Goal: Task Accomplishment & Management: Manage account settings

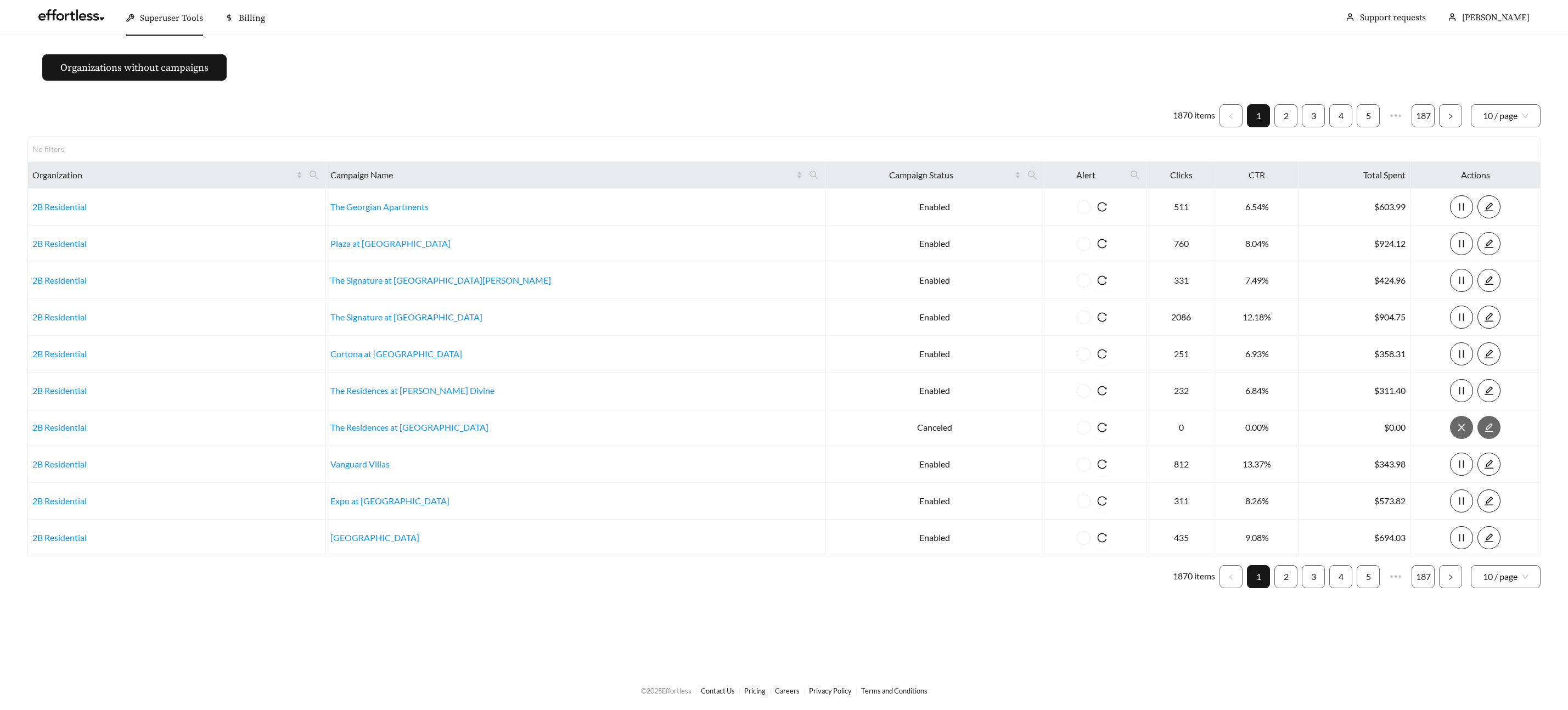
click at [165, 17] on span "Superuser Tools" at bounding box center [171, 18] width 63 height 11
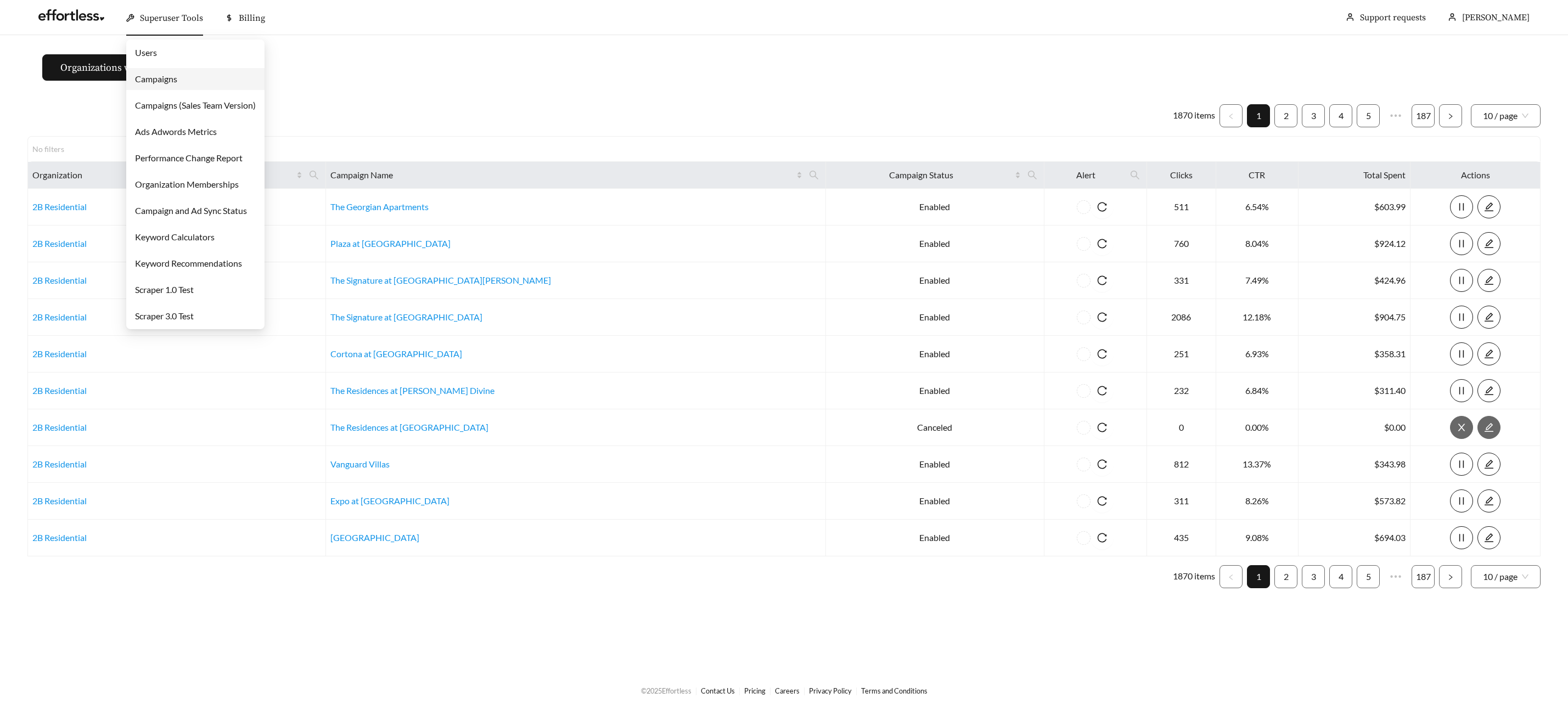
drag, startPoint x: 167, startPoint y: 78, endPoint x: 231, endPoint y: 99, distance: 67.4
click at [167, 79] on link "Campaigns" at bounding box center [155, 78] width 42 height 10
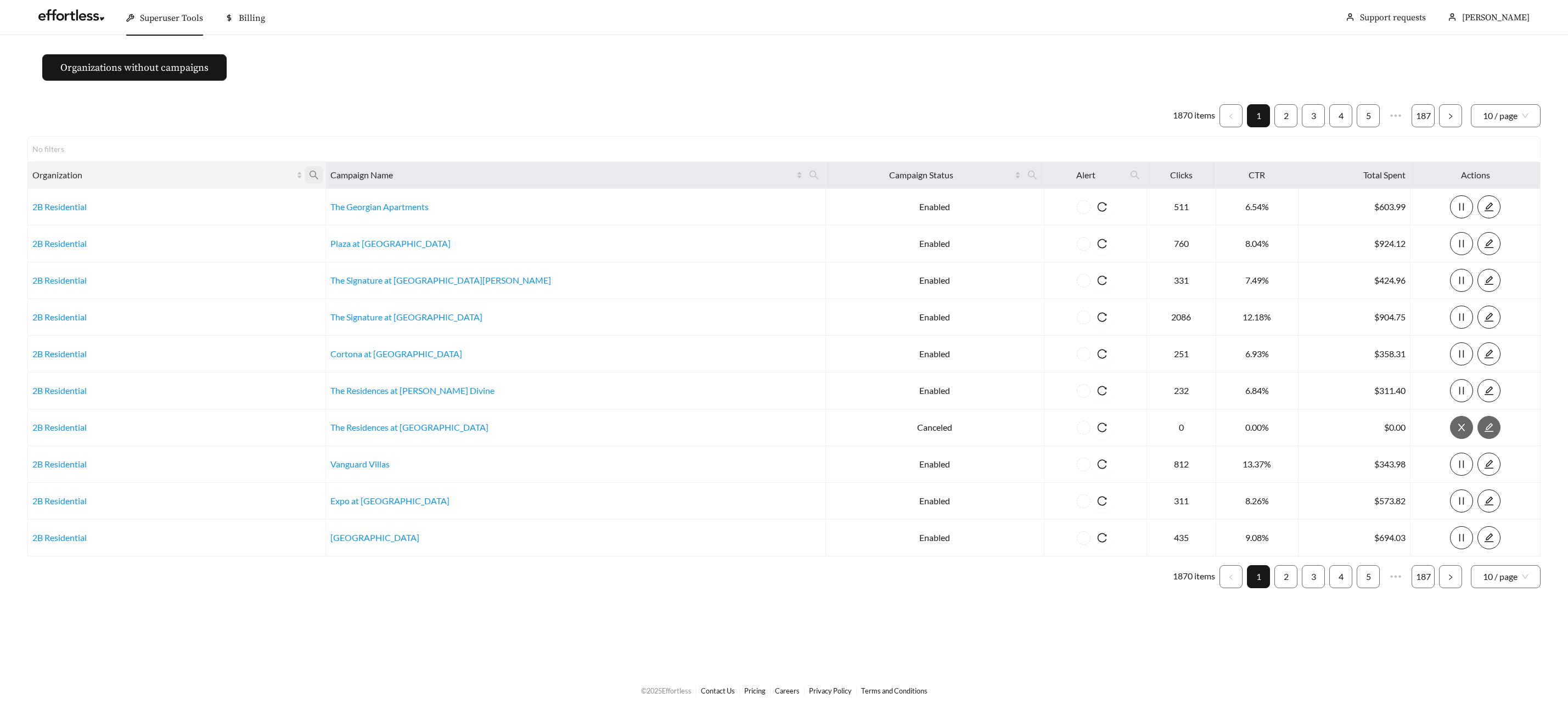
click at [319, 172] on icon "search" at bounding box center [314, 175] width 10 height 10
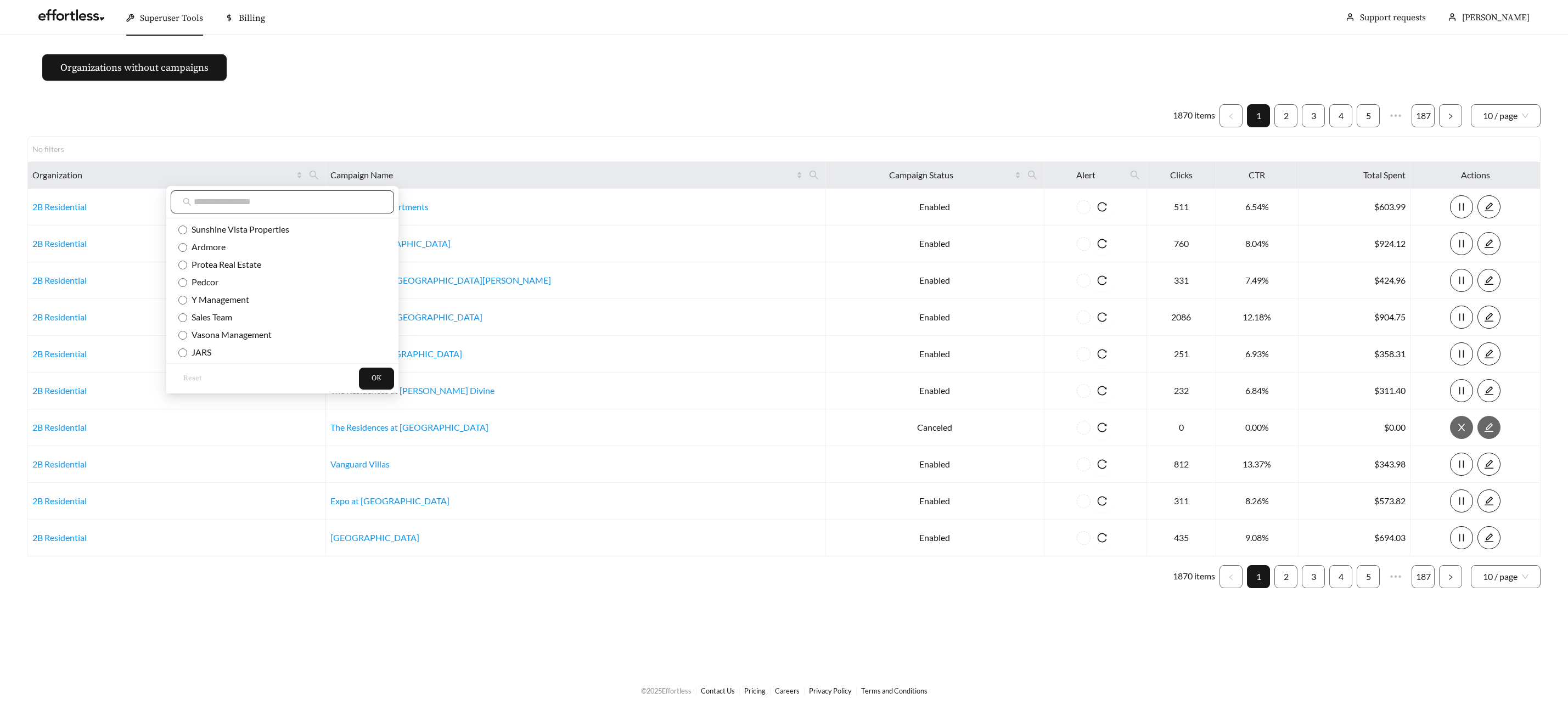
click at [343, 199] on input "text" at bounding box center [287, 202] width 189 height 13
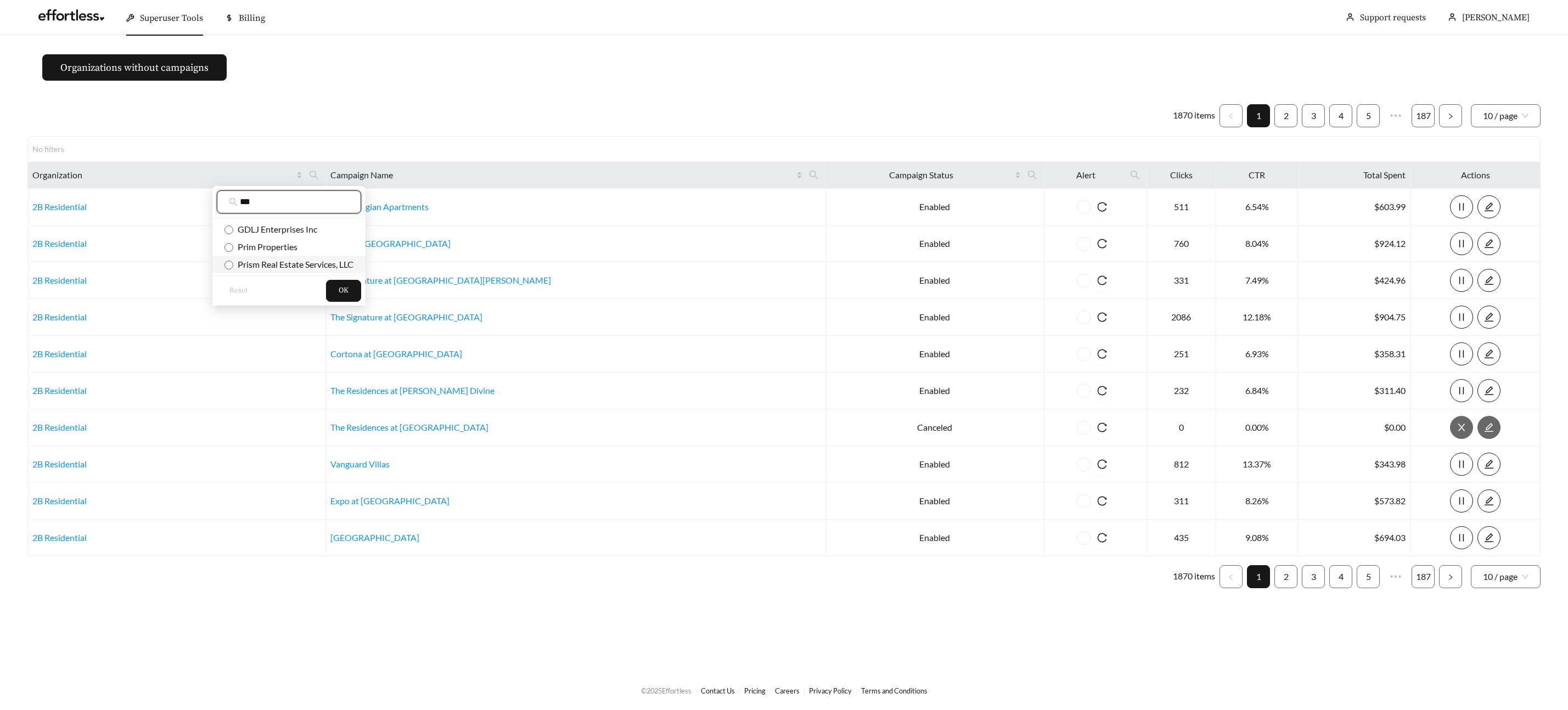
type input "***"
click at [310, 259] on span "Prism Real Estate Services, LLC" at bounding box center [294, 264] width 120 height 10
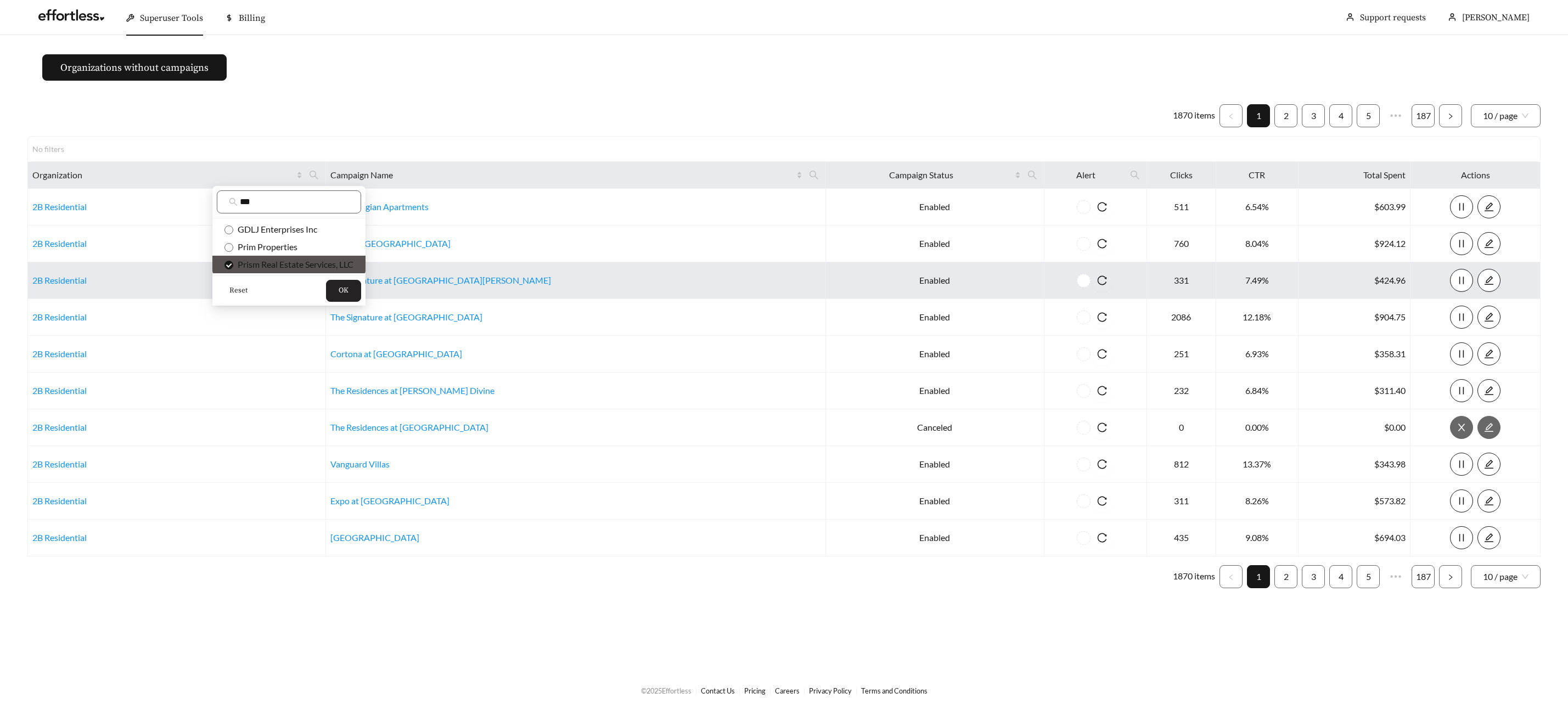
click at [359, 284] on button "OK" at bounding box center [343, 291] width 35 height 22
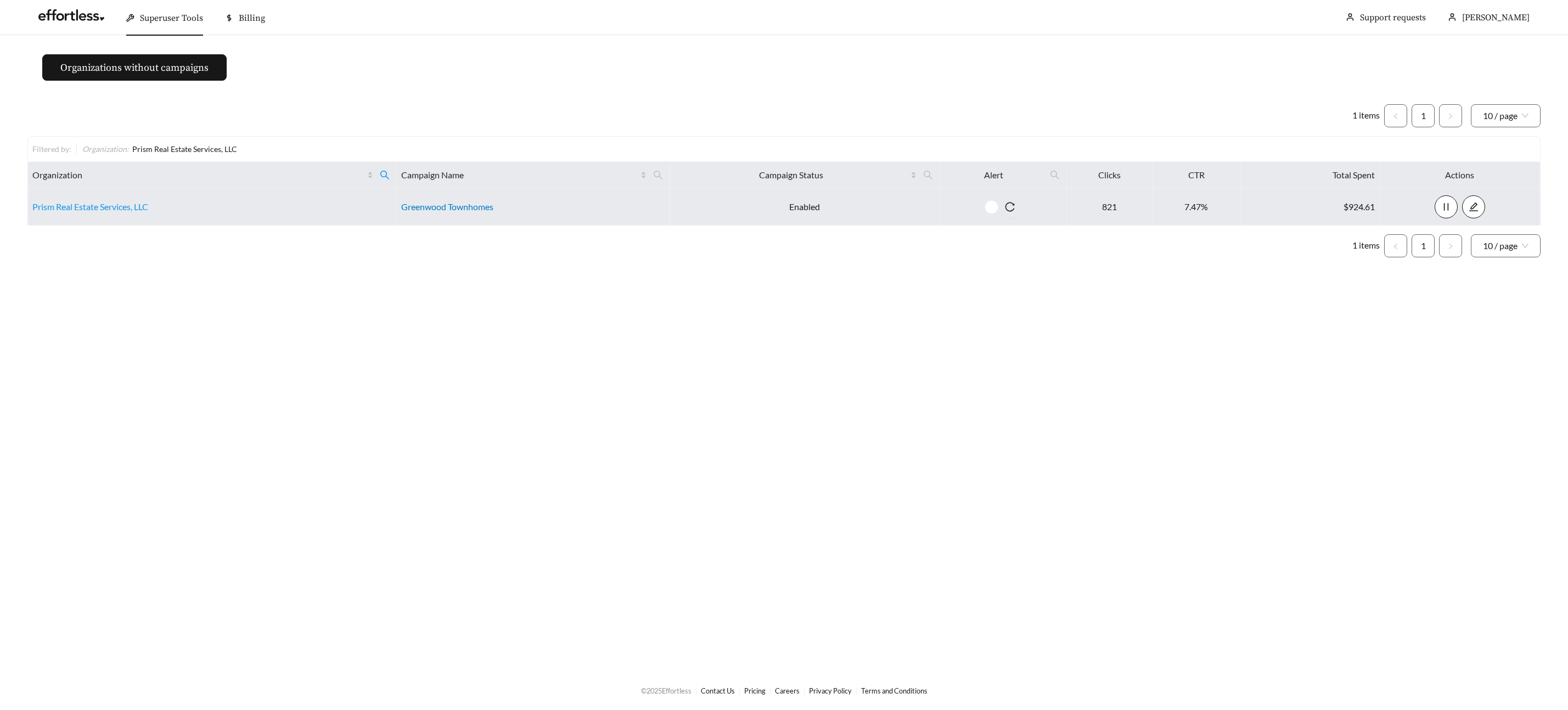
click at [448, 205] on link "Greenwood Townhomes" at bounding box center [447, 207] width 92 height 10
click at [82, 205] on link "Prism Real Estate Services, LLC" at bounding box center [90, 207] width 116 height 10
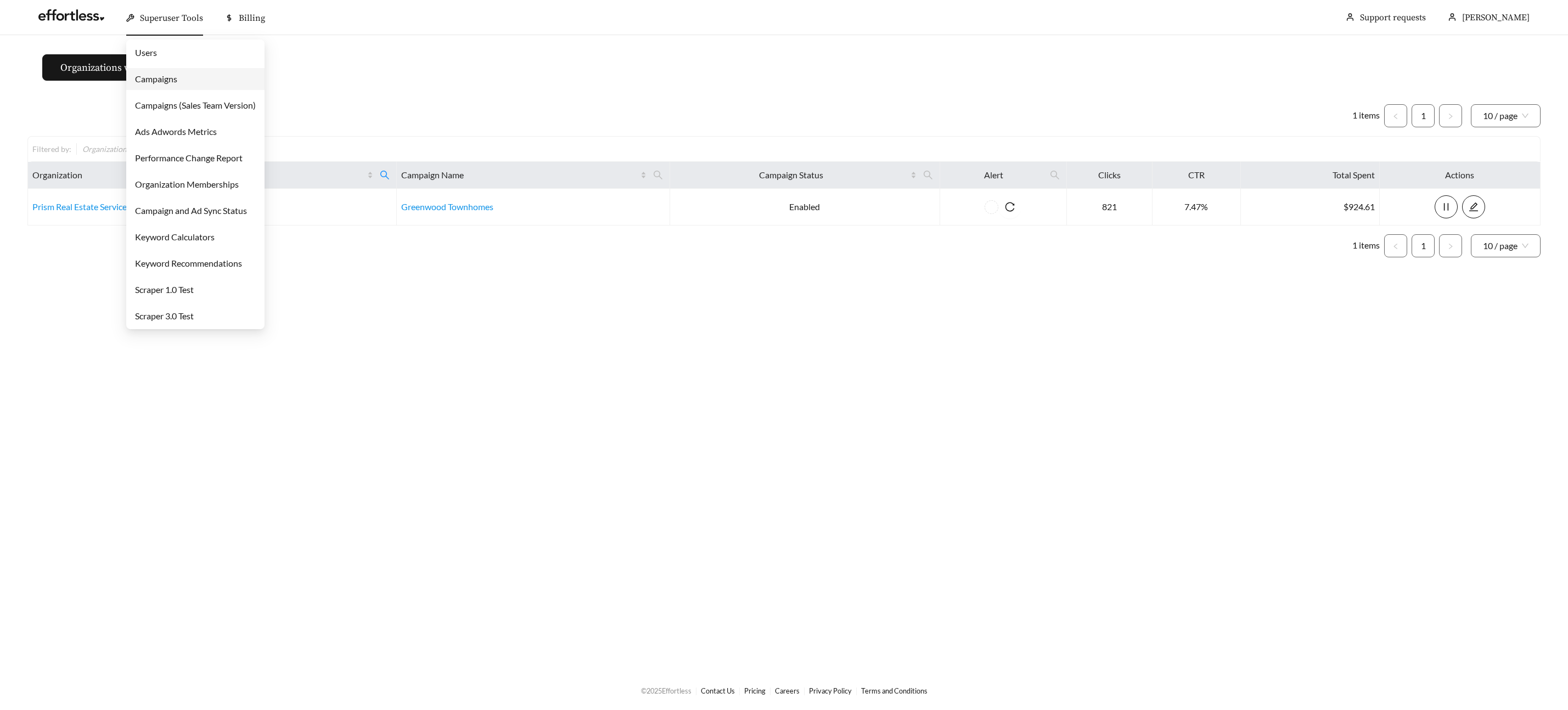
drag, startPoint x: 175, startPoint y: 23, endPoint x: 178, endPoint y: 58, distance: 35.1
click at [175, 24] on div "Superuser Tools" at bounding box center [164, 18] width 77 height 35
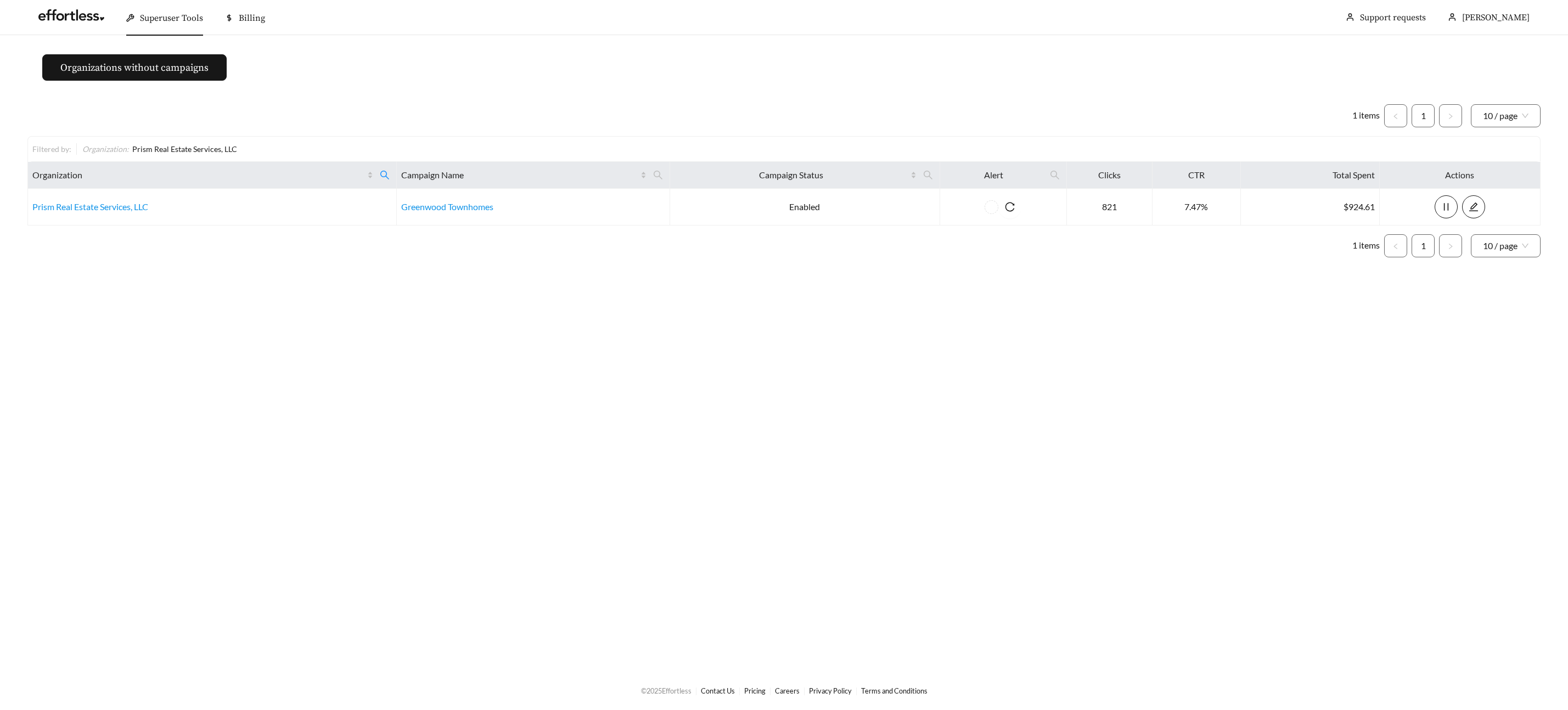
drag, startPoint x: 164, startPoint y: 24, endPoint x: 166, endPoint y: 37, distance: 13.2
click at [164, 25] on div "Superuser Tools" at bounding box center [164, 18] width 77 height 35
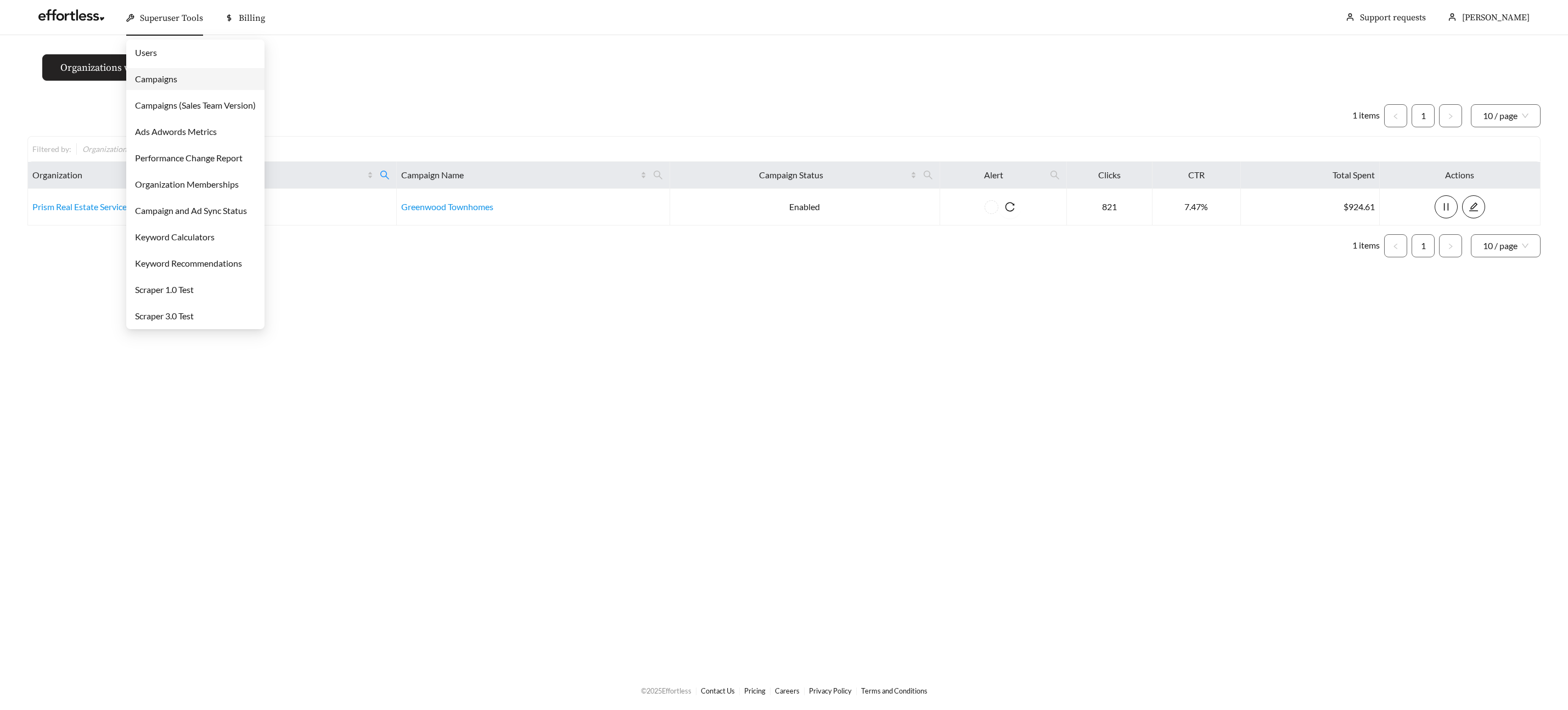
click at [166, 75] on link "Campaigns" at bounding box center [155, 78] width 42 height 10
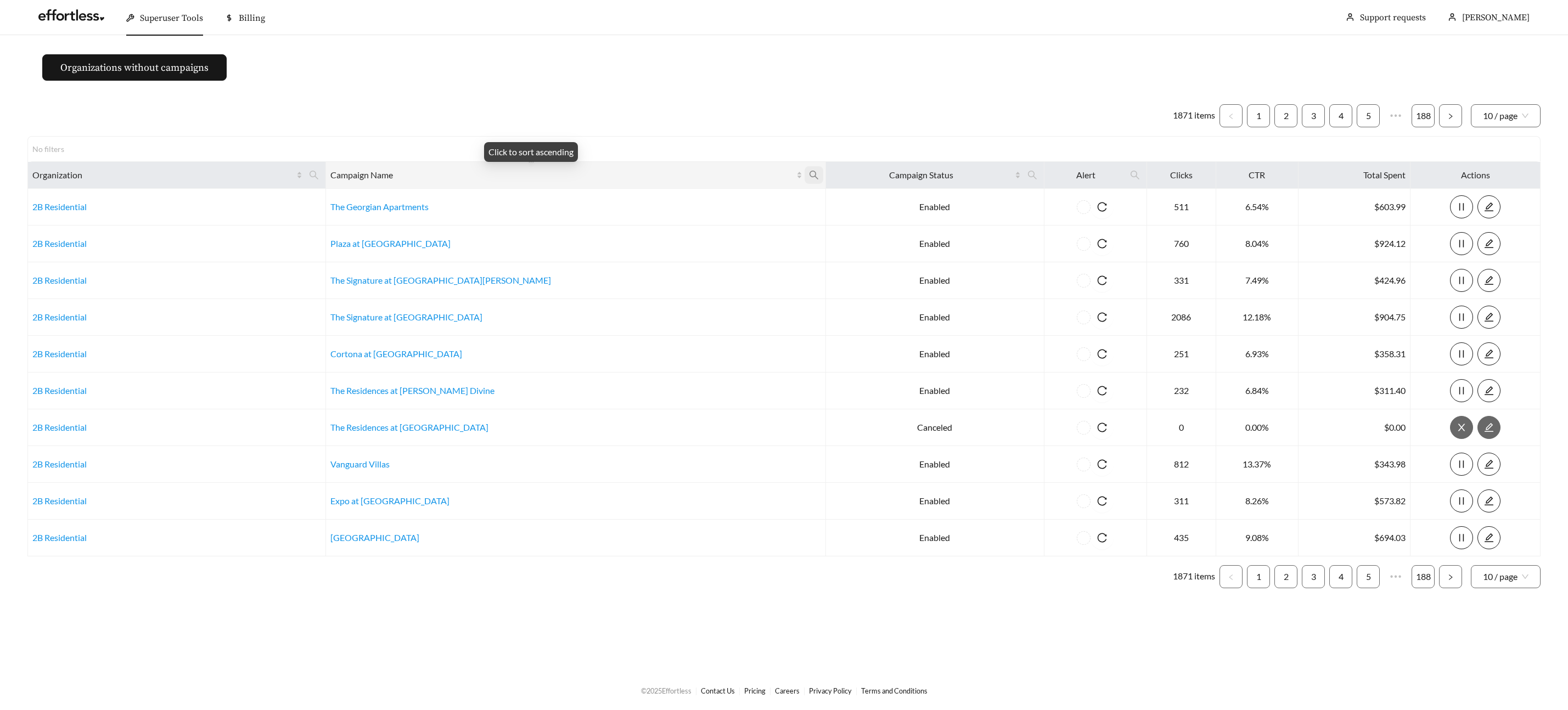
click at [809, 174] on icon "search" at bounding box center [814, 175] width 10 height 10
click at [622, 199] on input "text" at bounding box center [642, 202] width 112 height 23
paste input "**********"
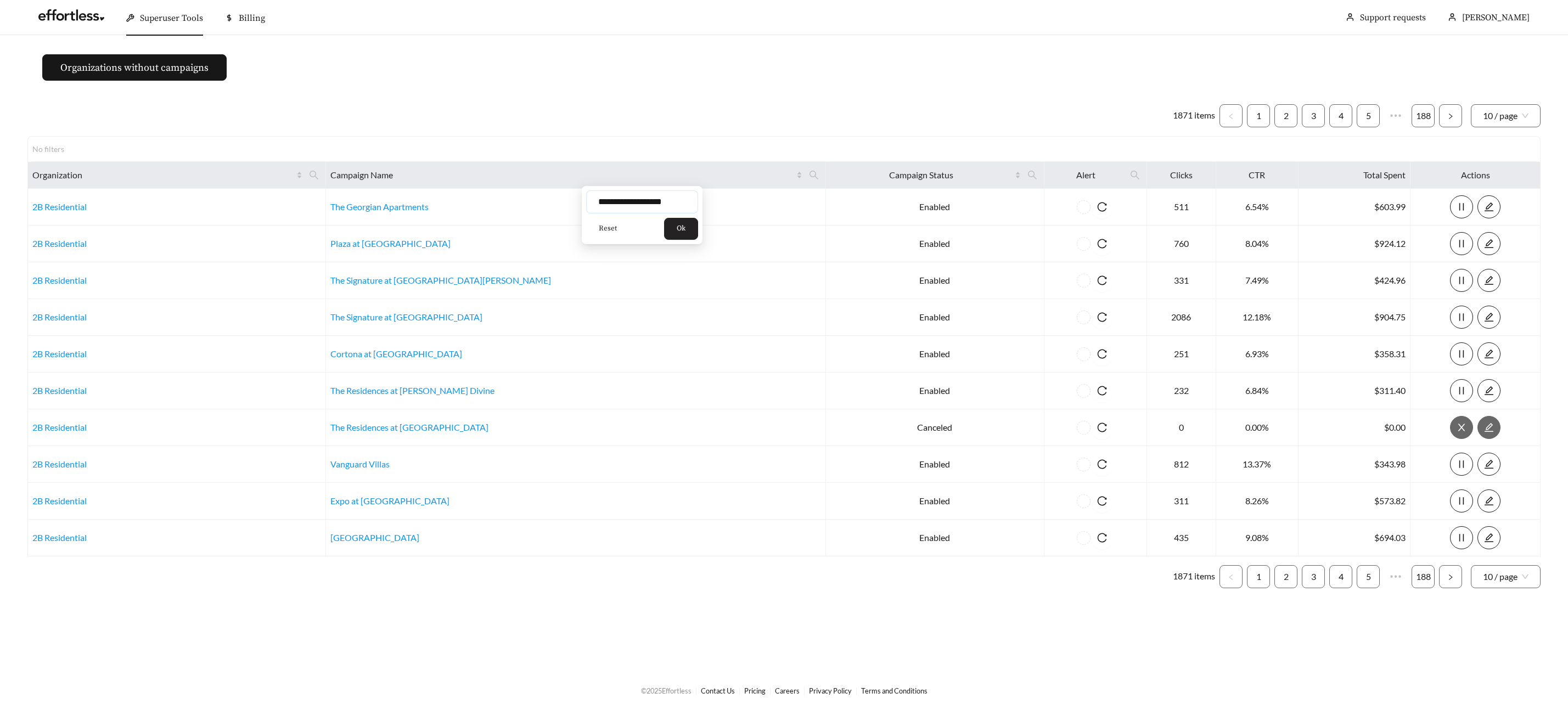
type input "**********"
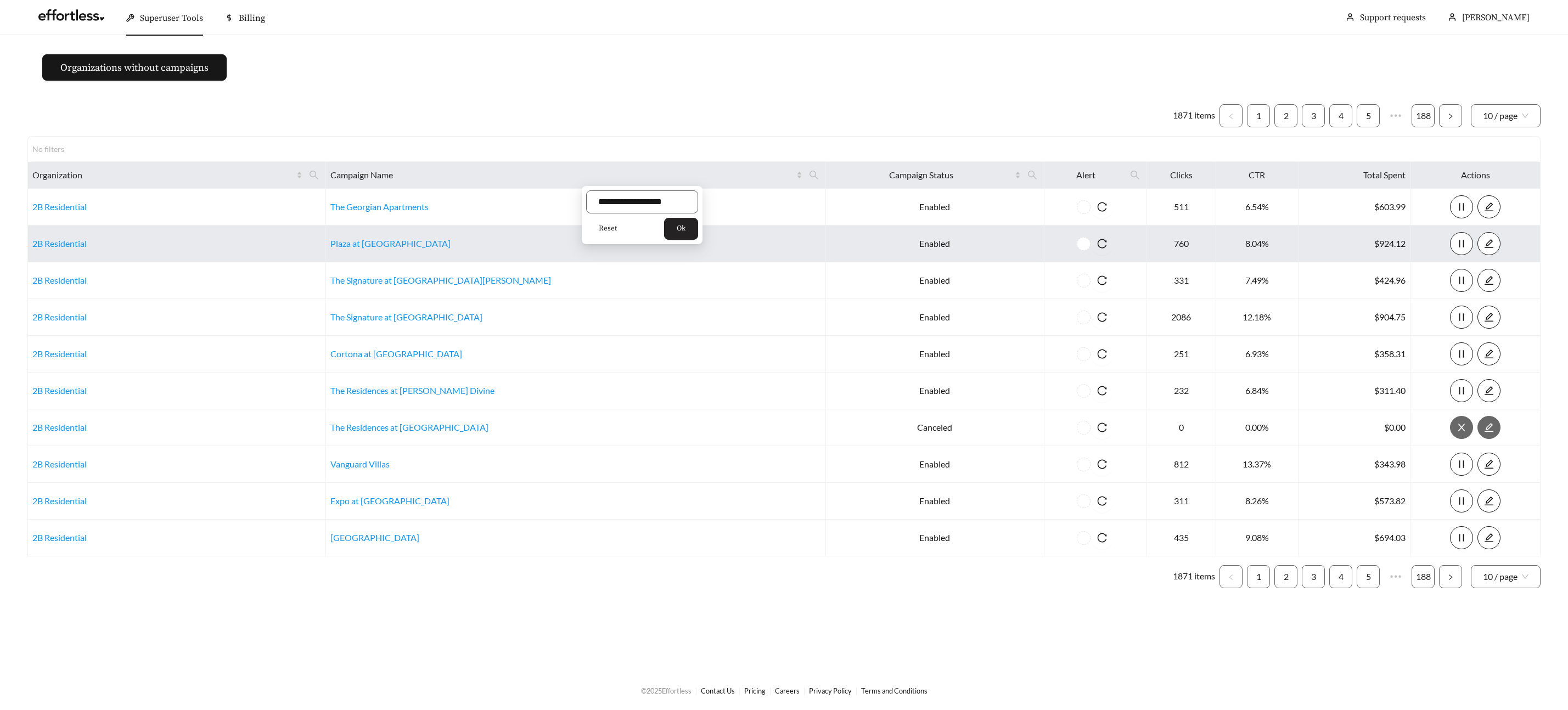
click at [680, 235] on button "Ok" at bounding box center [680, 229] width 34 height 22
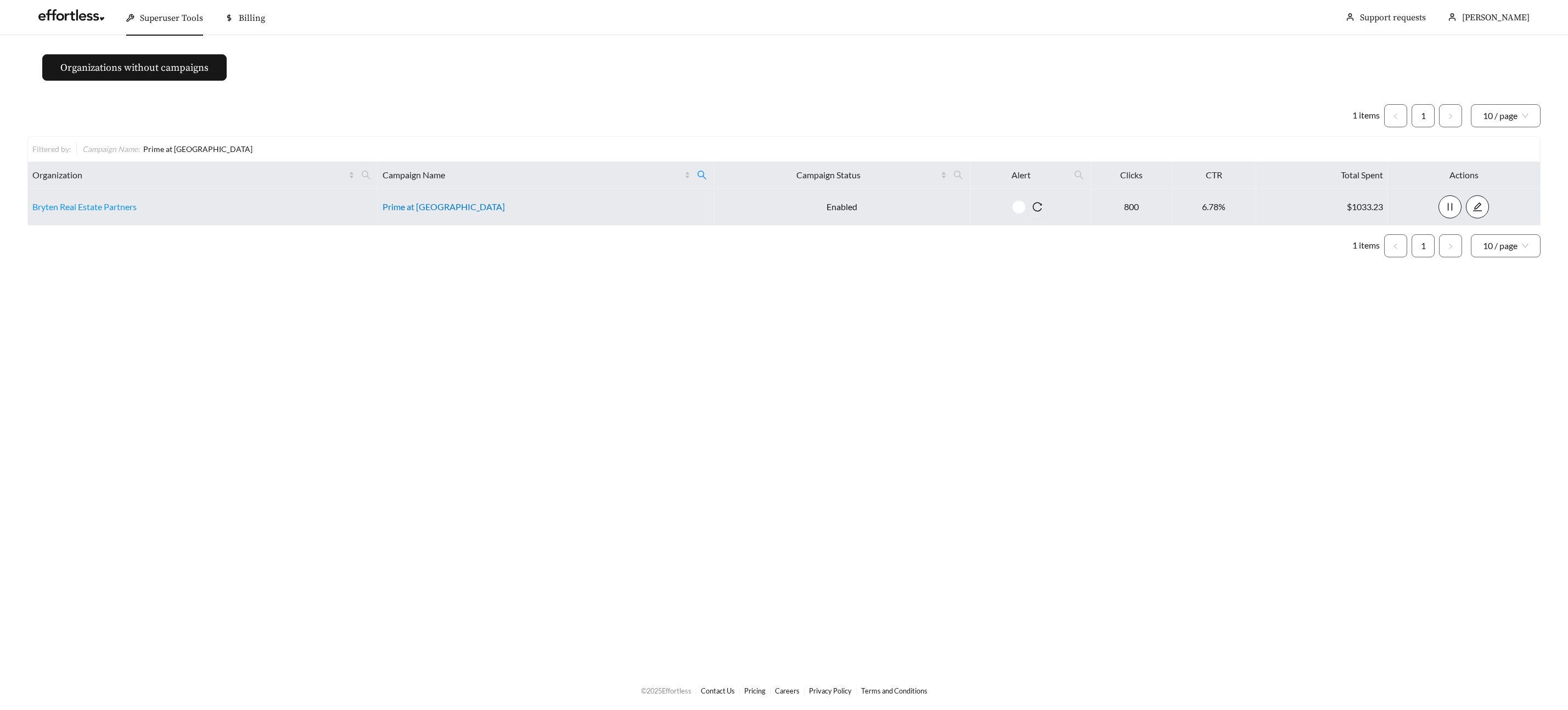
click at [423, 210] on link "Prime at Gardenside" at bounding box center [443, 207] width 122 height 10
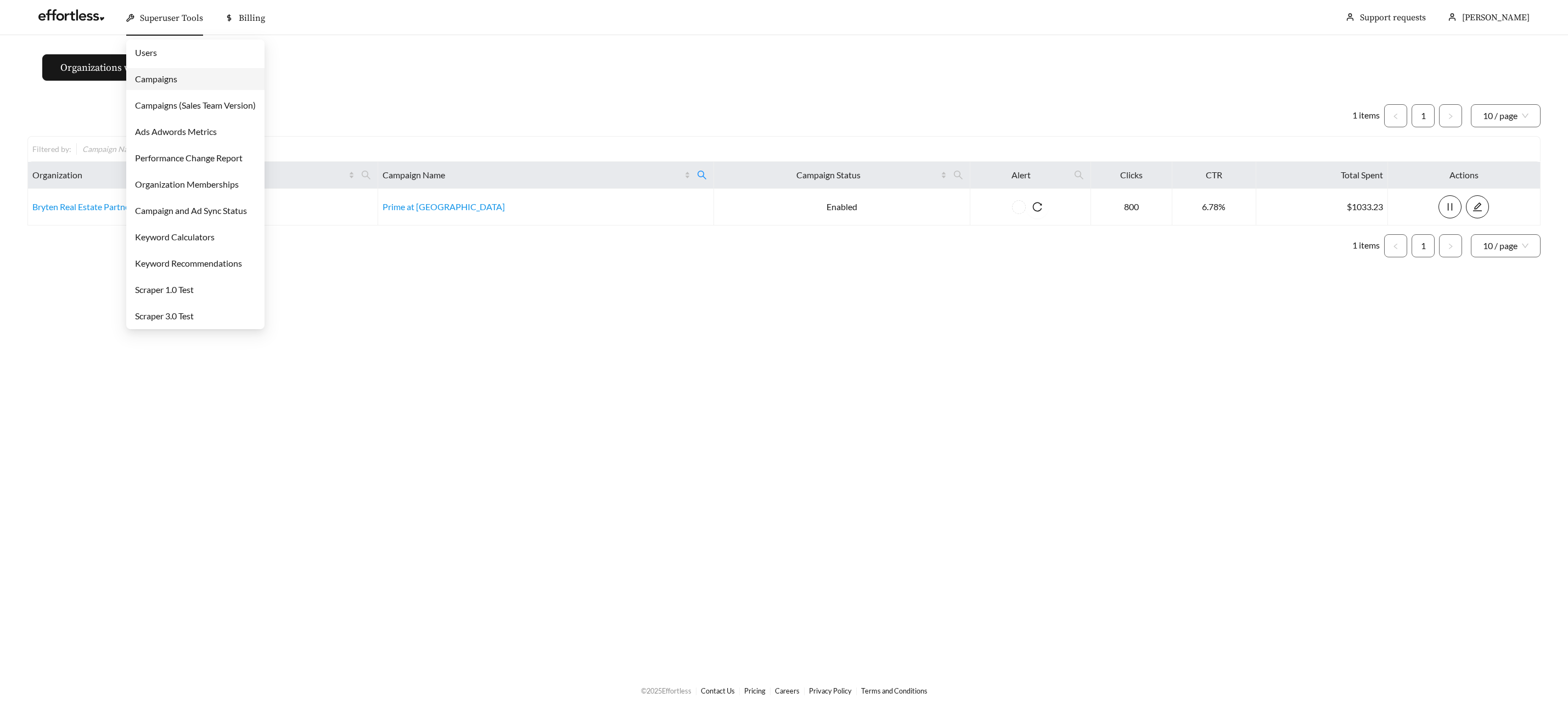
click at [168, 21] on span "Superuser Tools" at bounding box center [171, 18] width 63 height 11
click at [166, 80] on link "Campaigns" at bounding box center [155, 78] width 42 height 10
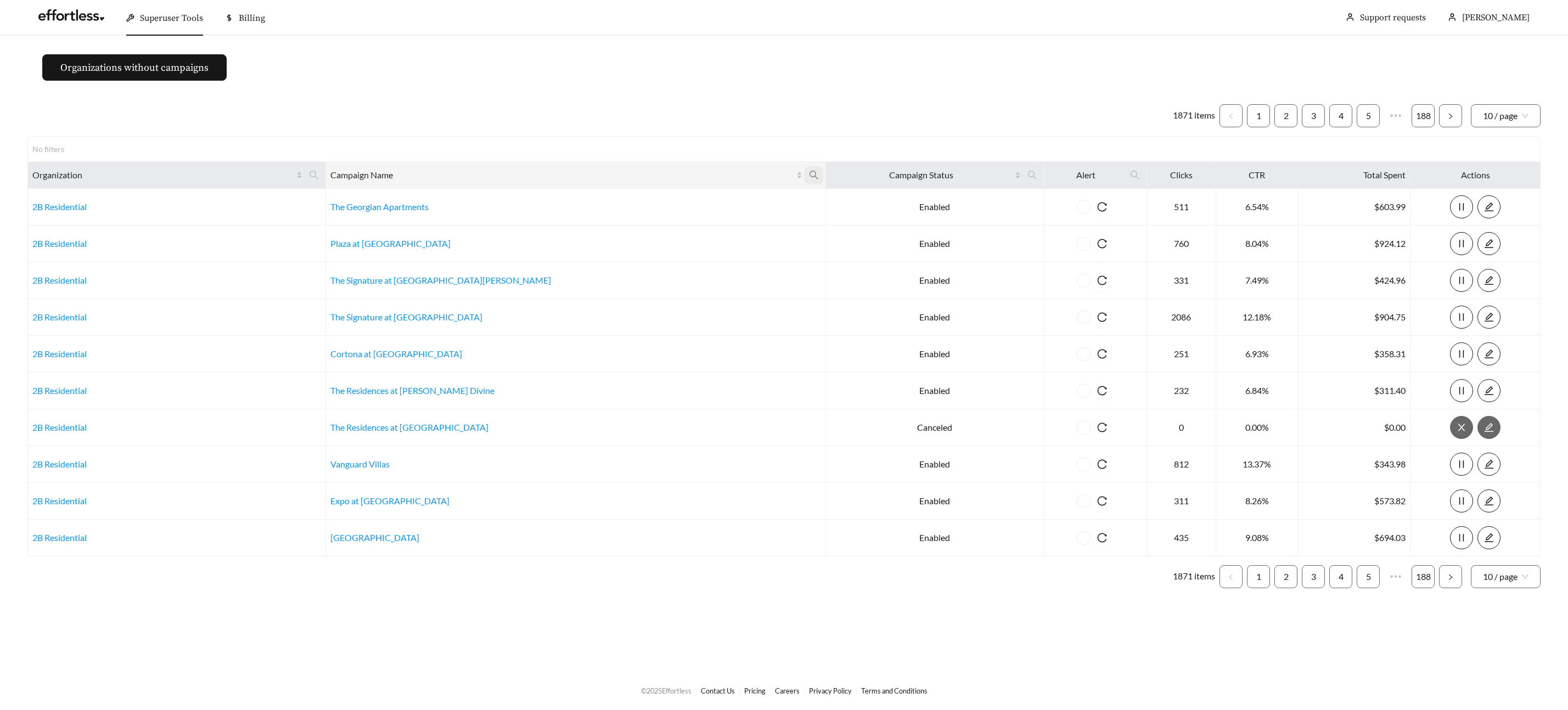
click at [707, 172] on th "Campaign Name" at bounding box center [576, 175] width 500 height 27
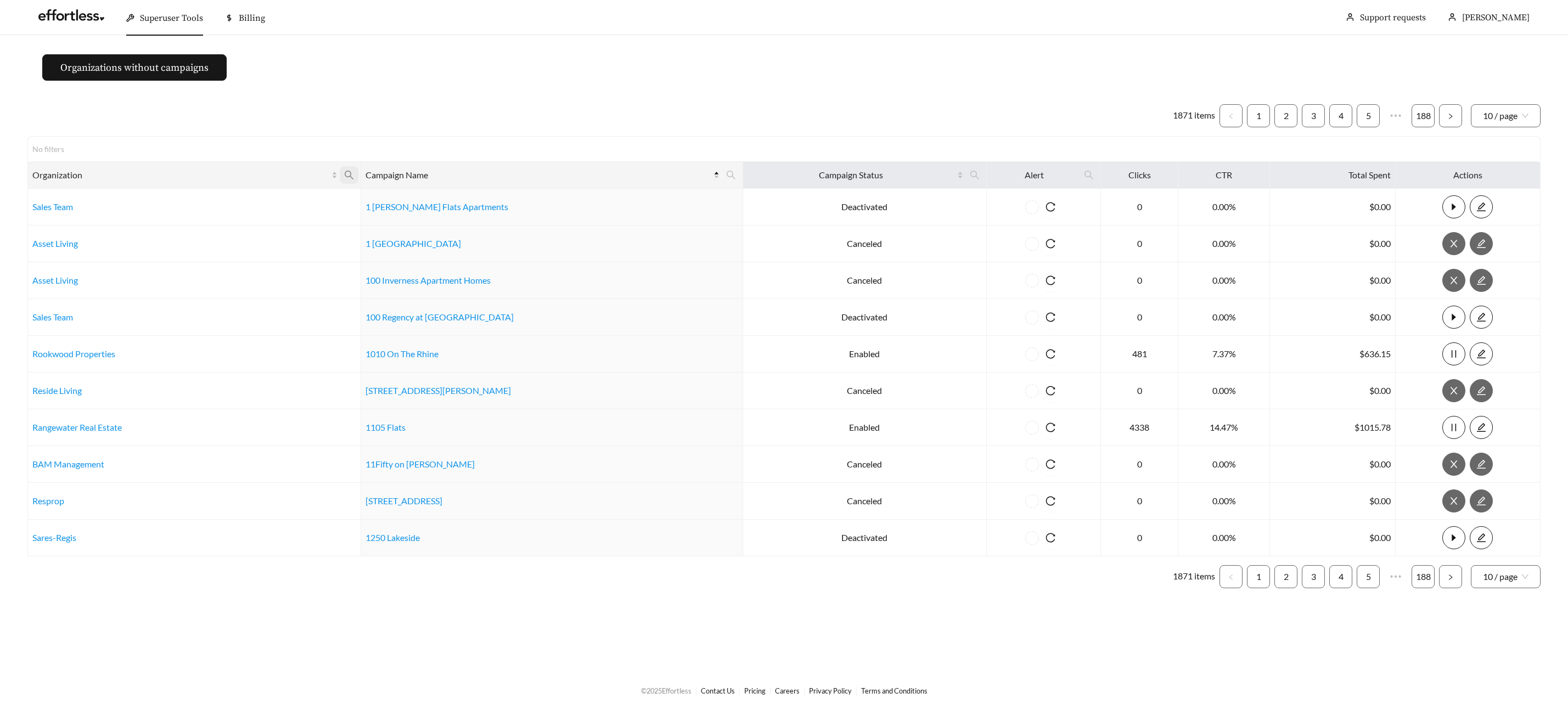
click at [353, 173] on icon "search" at bounding box center [348, 175] width 9 height 9
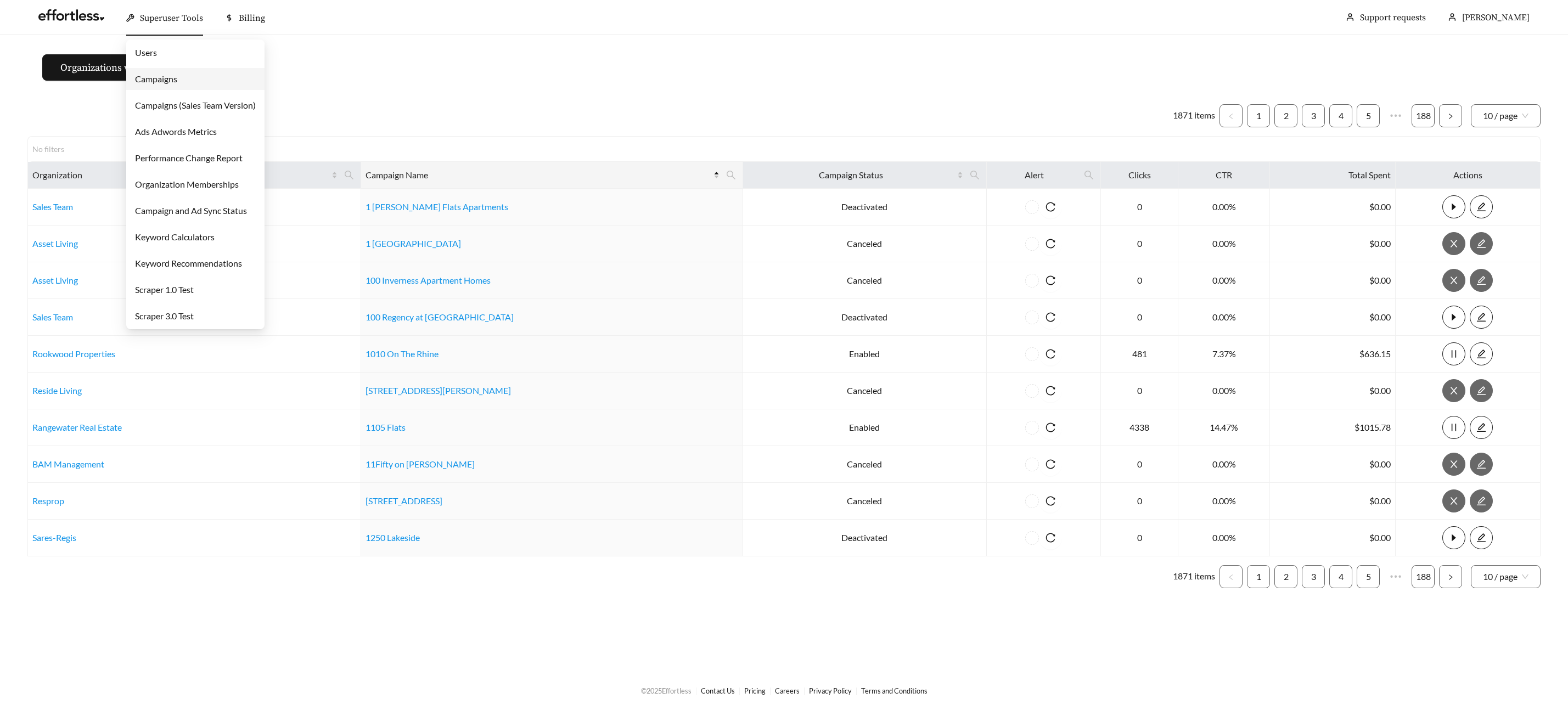
click at [175, 25] on div "Superuser Tools" at bounding box center [164, 18] width 77 height 35
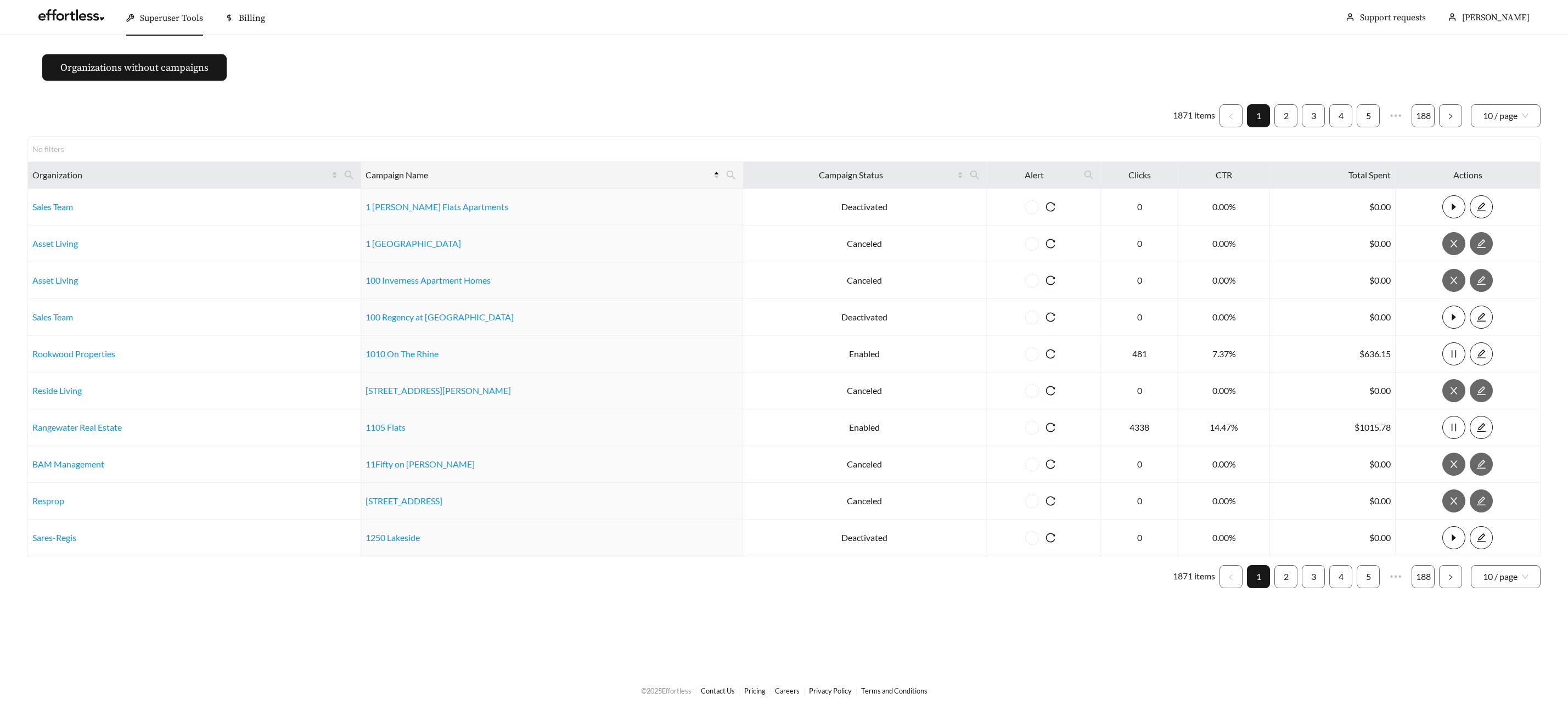
click at [184, 11] on div "Superuser Tools" at bounding box center [164, 18] width 77 height 35
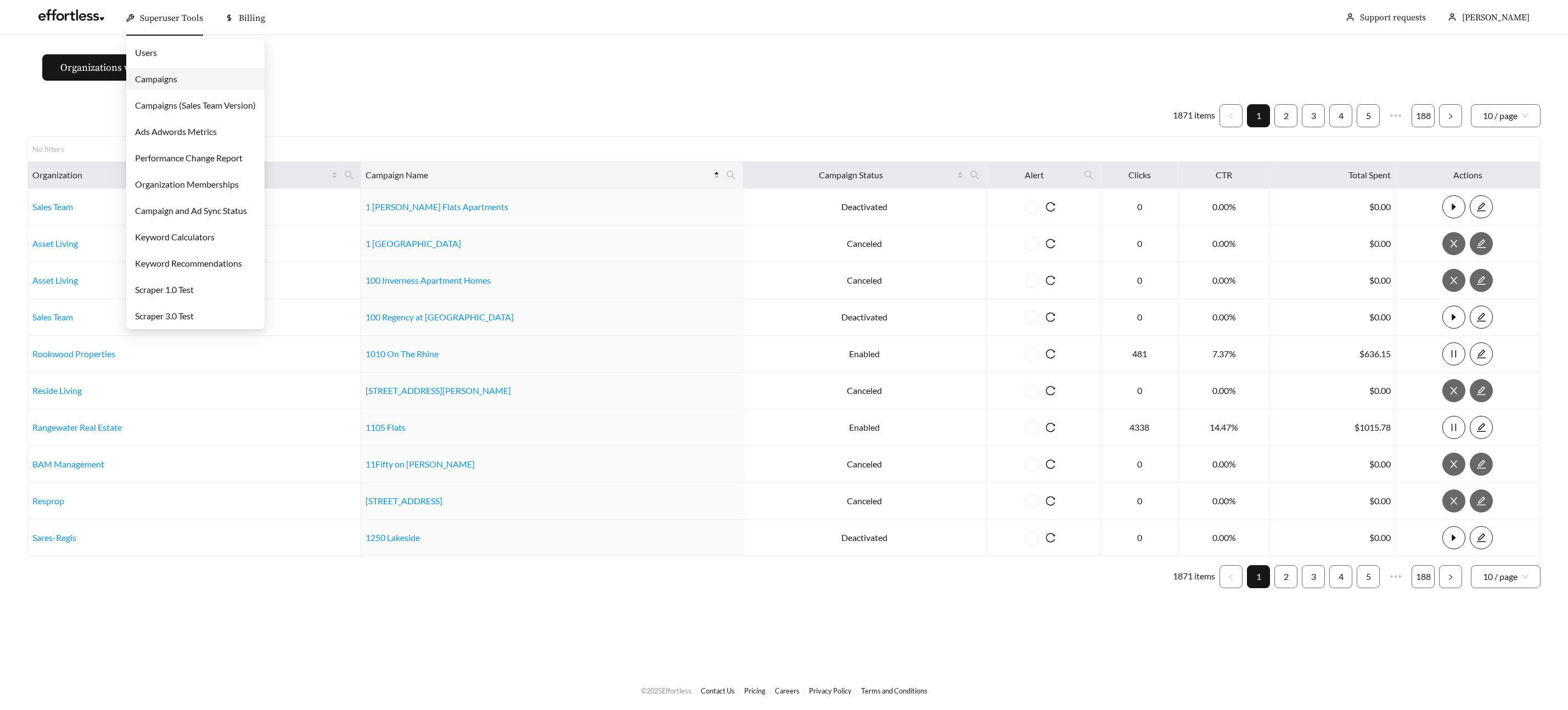
drag, startPoint x: 172, startPoint y: 79, endPoint x: 197, endPoint y: 88, distance: 26.6
click at [173, 79] on link "Campaigns" at bounding box center [155, 78] width 42 height 10
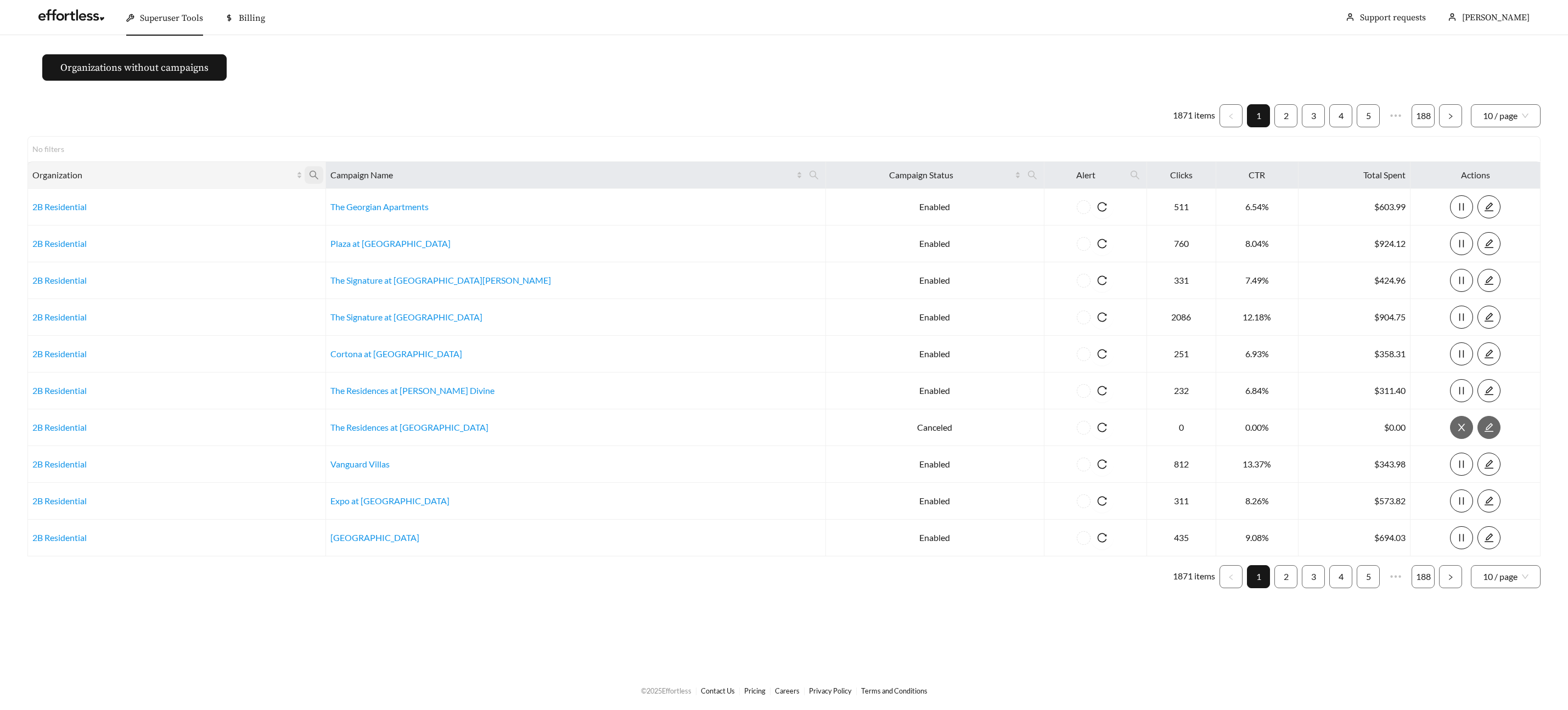
click at [323, 169] on span at bounding box center [314, 175] width 19 height 17
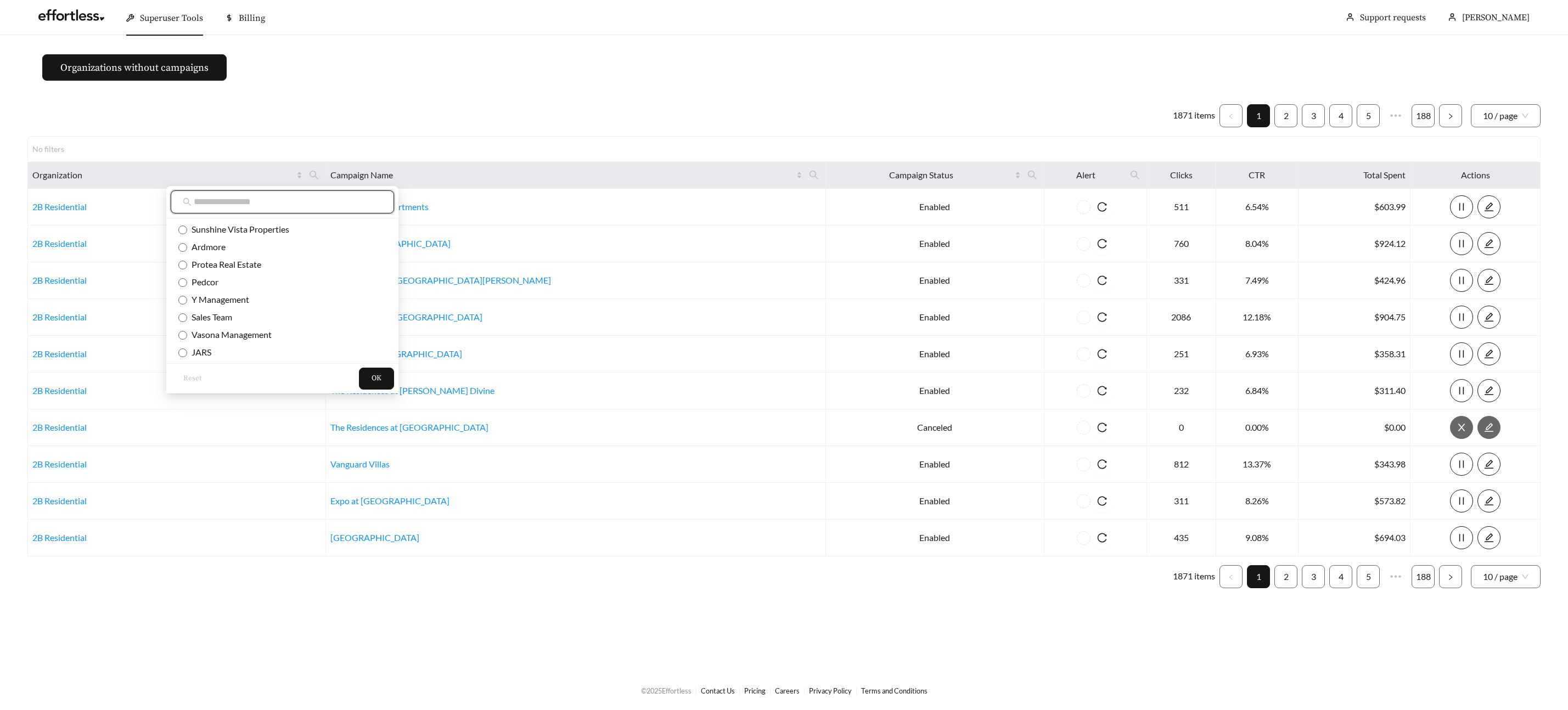
click at [238, 206] on input "text" at bounding box center [287, 202] width 189 height 13
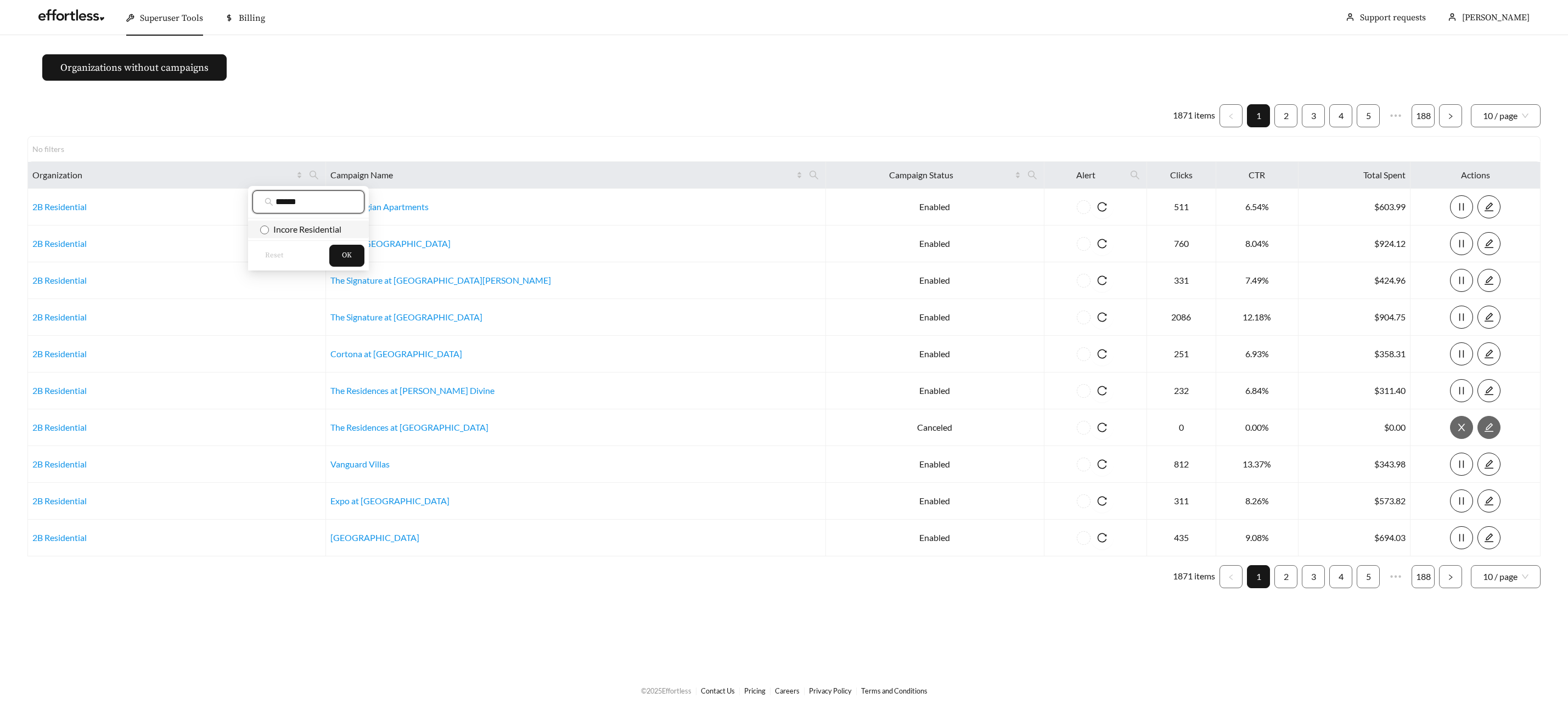
type input "******"
drag, startPoint x: 296, startPoint y: 226, endPoint x: 316, endPoint y: 236, distance: 22.4
click at [295, 226] on span "Incore Residential" at bounding box center [305, 229] width 73 height 10
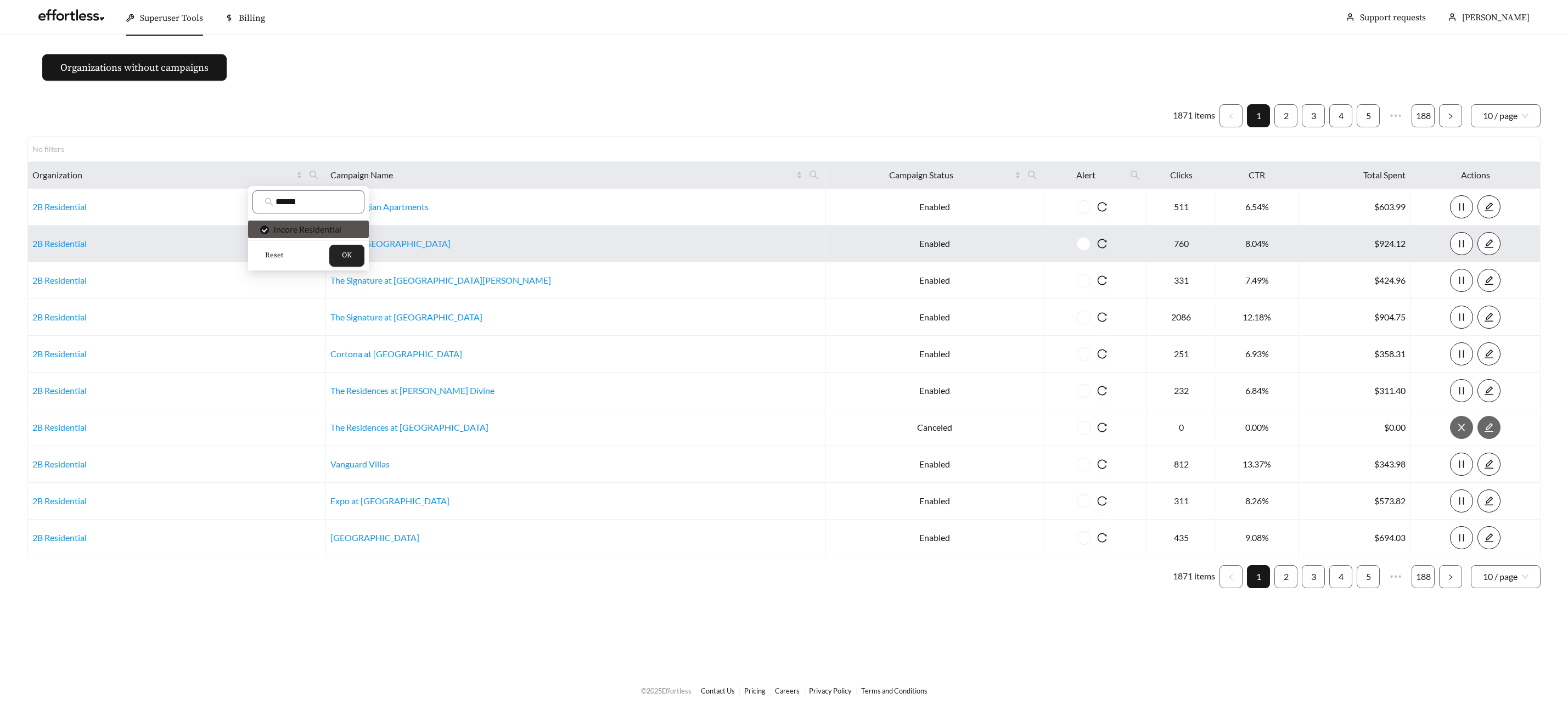
click at [352, 258] on button "OK" at bounding box center [347, 256] width 35 height 22
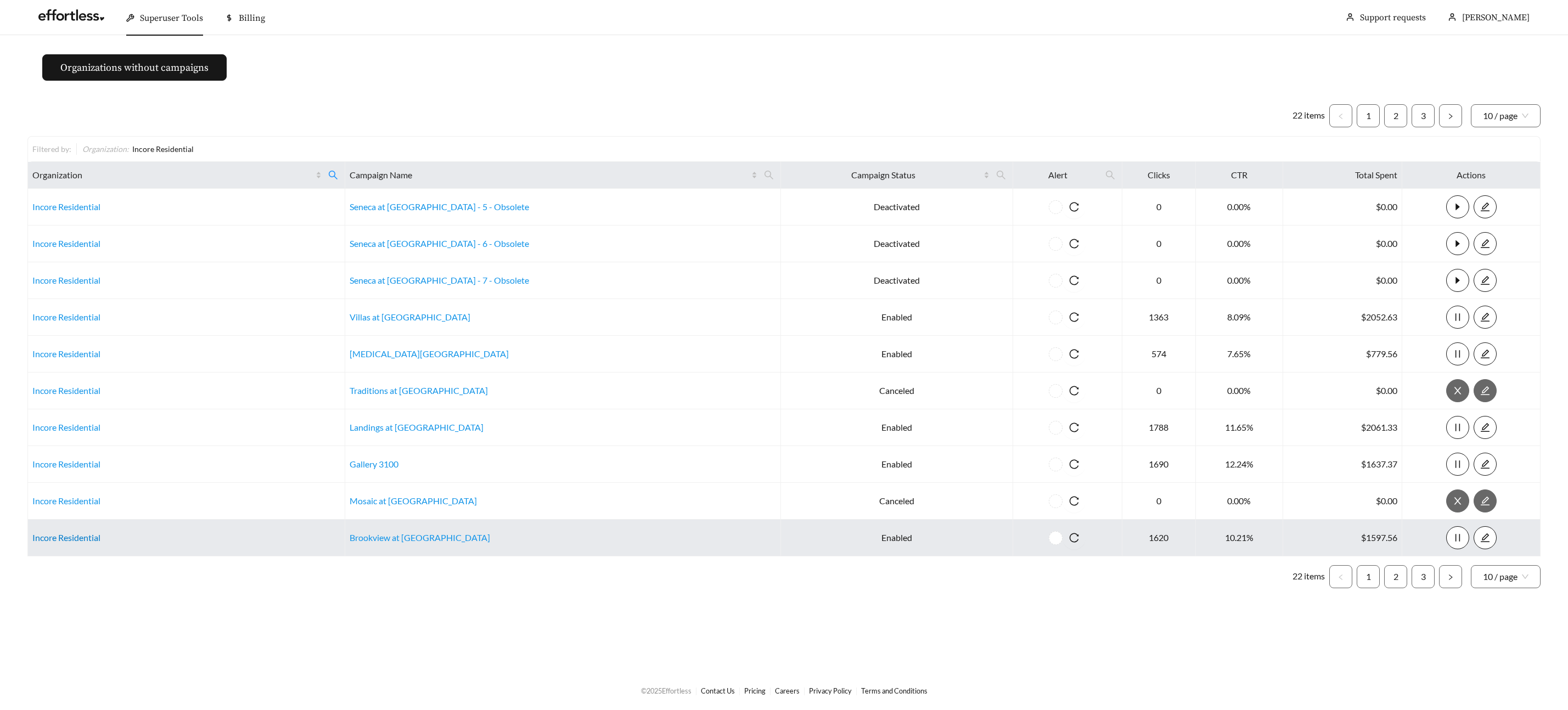
click at [78, 536] on link "Incore Residential" at bounding box center [66, 537] width 68 height 10
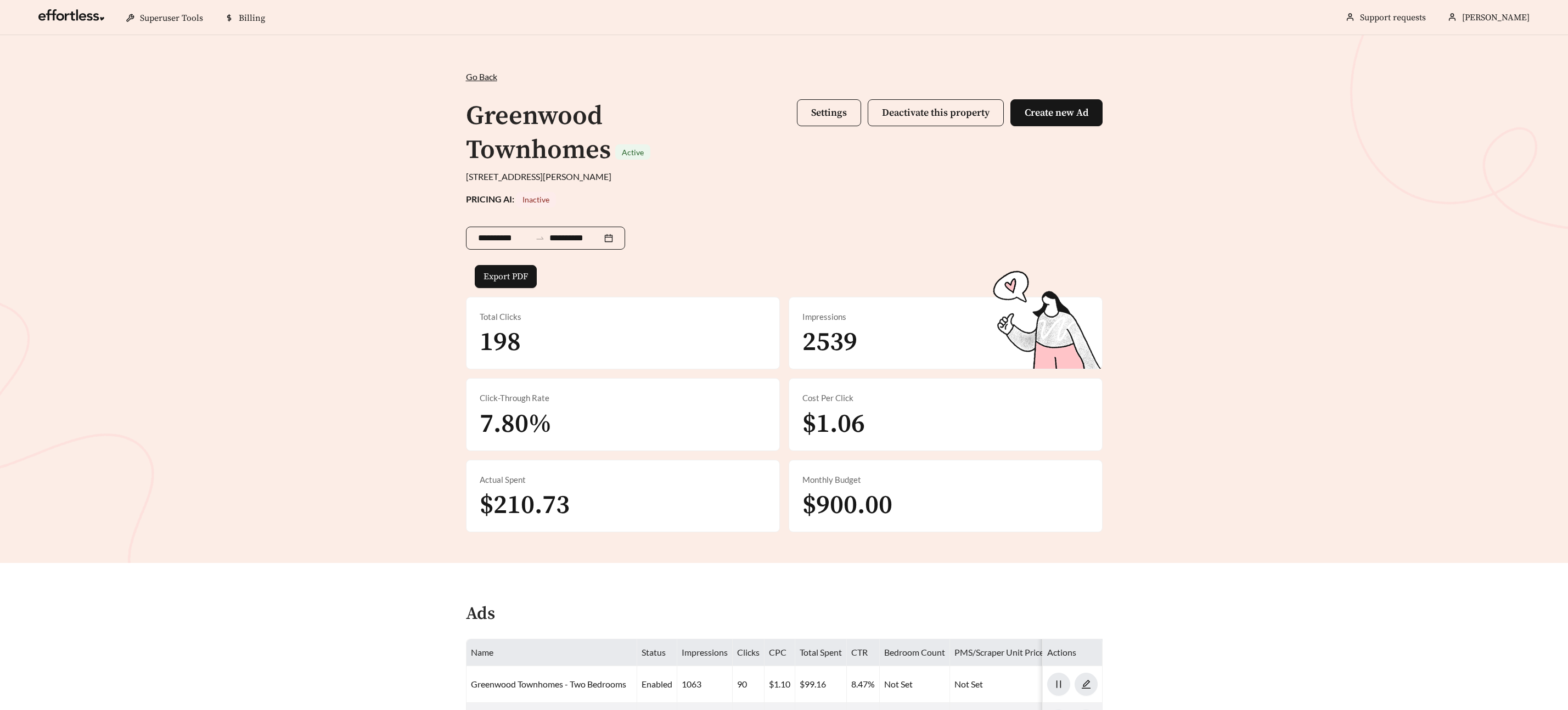
scroll to position [1, 0]
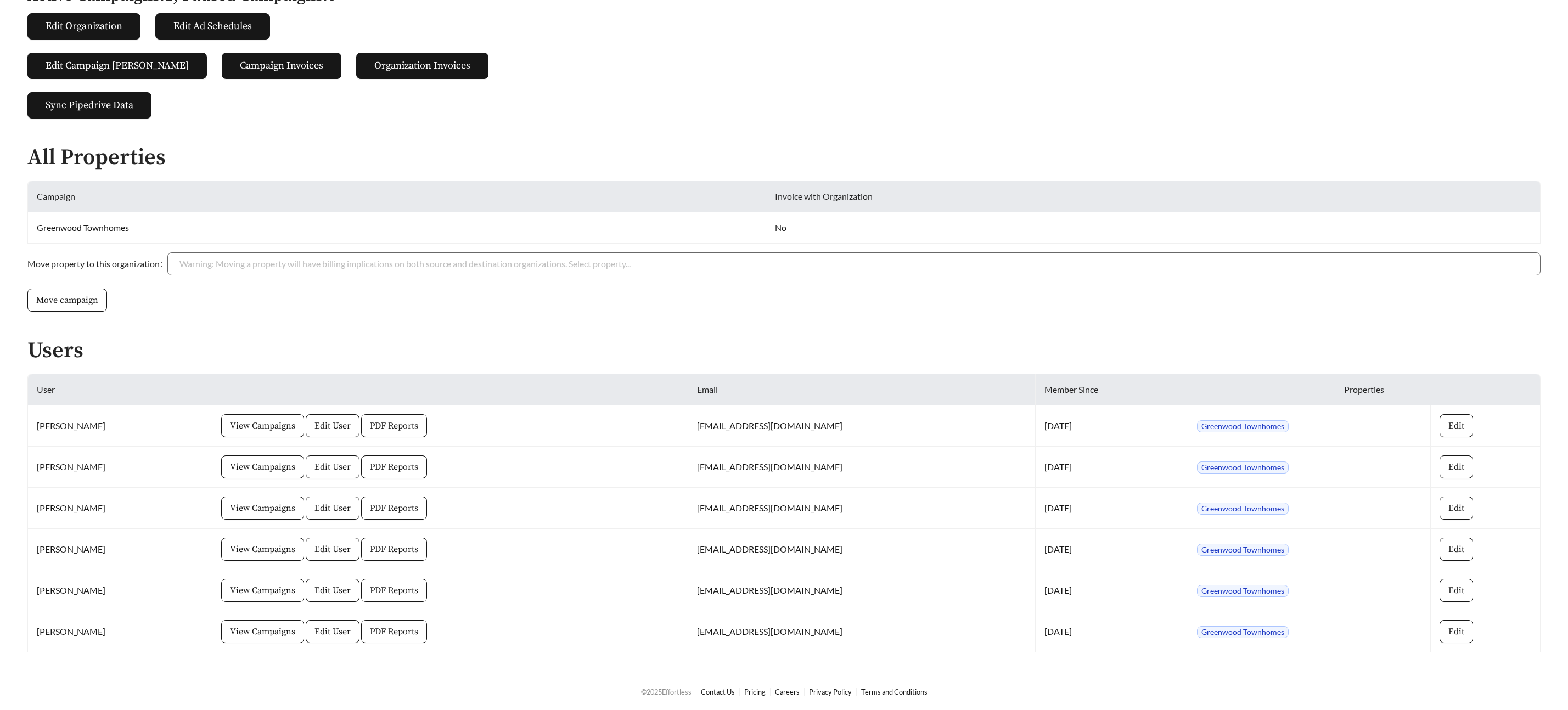
scroll to position [131, 0]
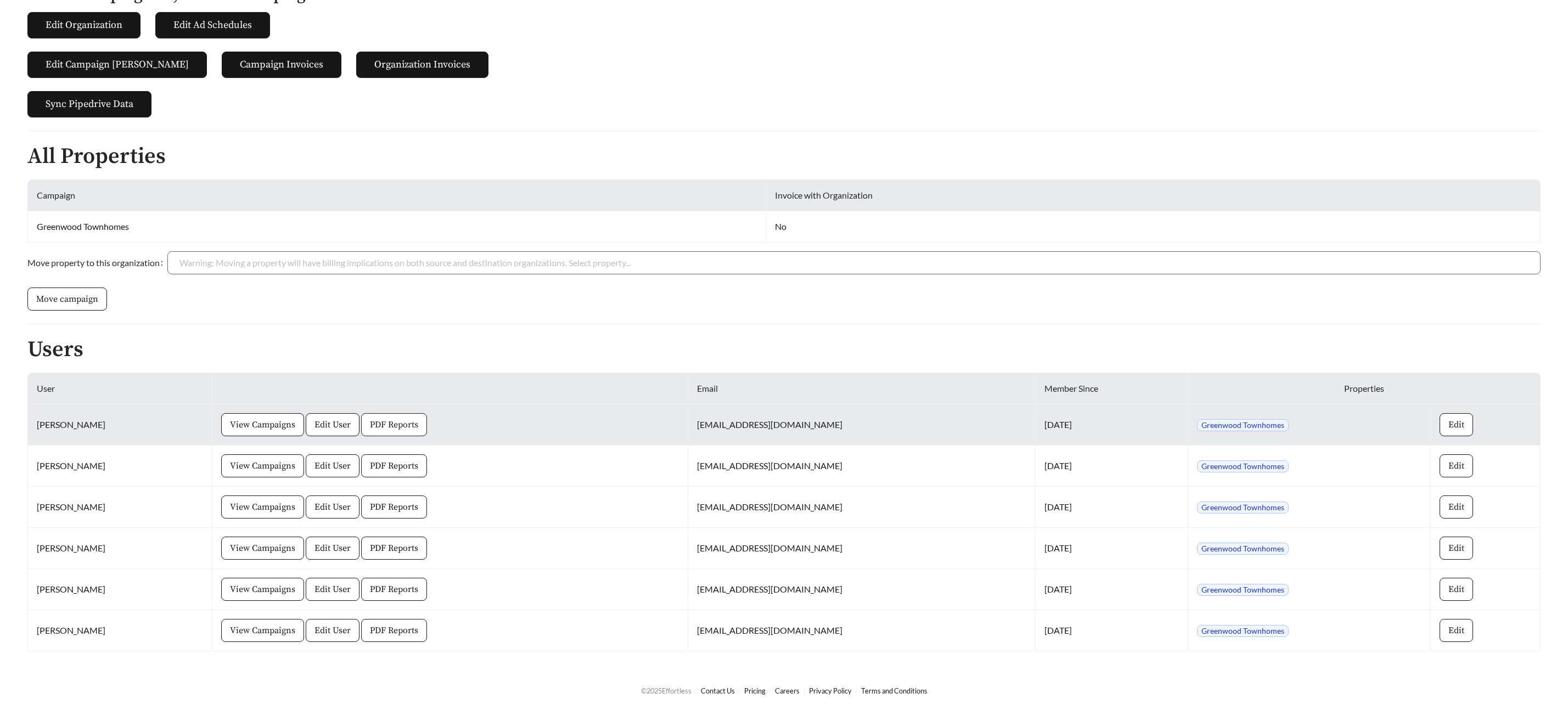
click at [403, 425] on span "PDF Reports" at bounding box center [394, 424] width 48 height 13
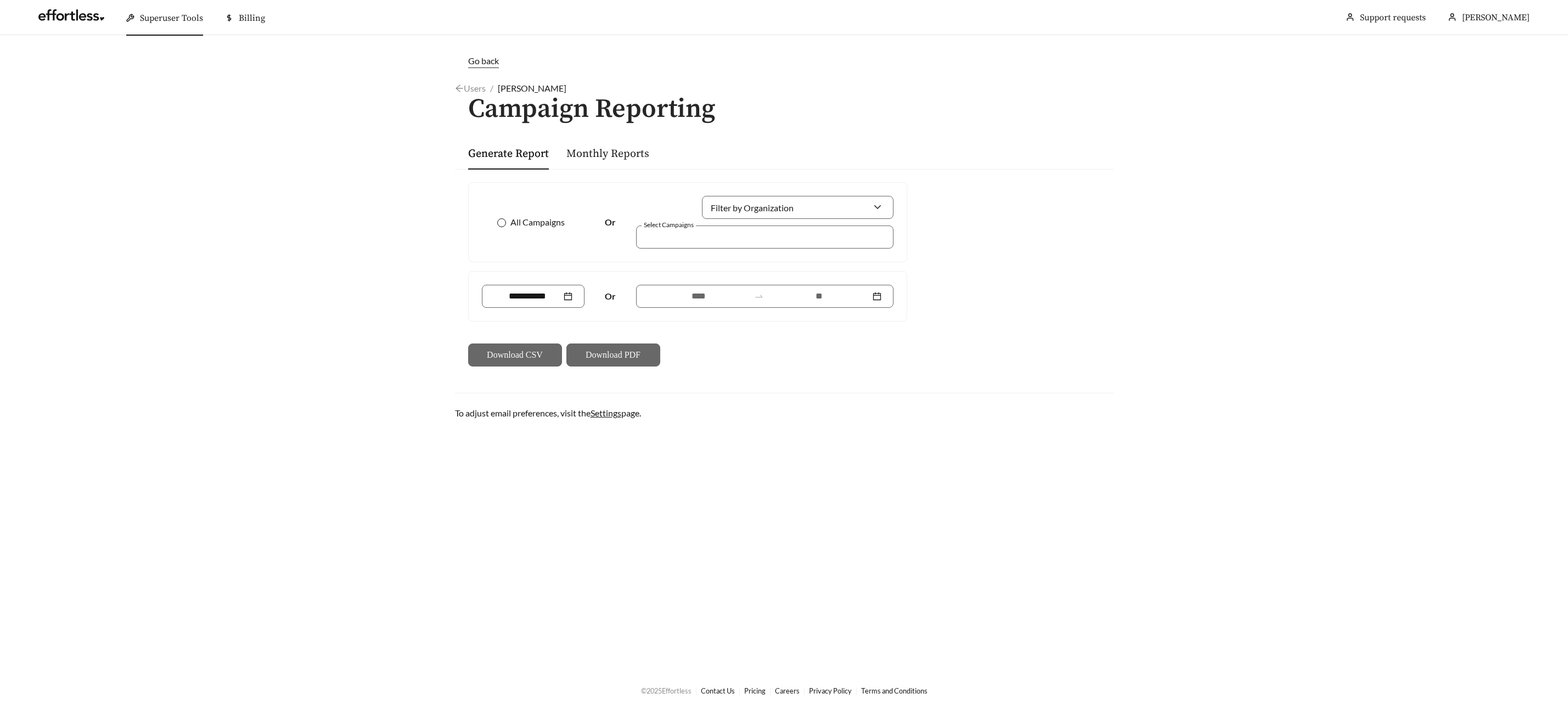
click at [505, 221] on span at bounding box center [501, 222] width 9 height 9
click at [835, 295] on input at bounding box center [819, 296] width 102 height 13
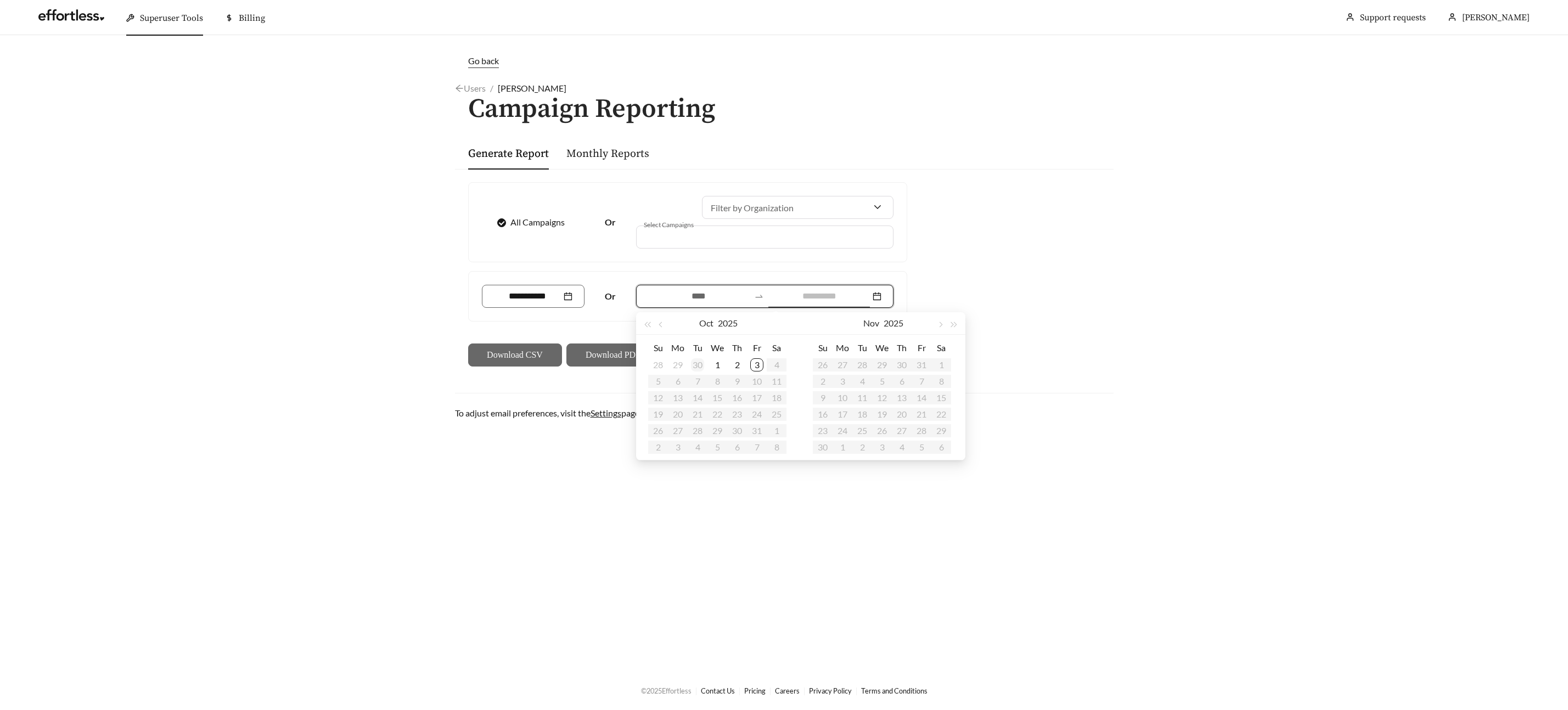
type input "**********"
click at [699, 364] on div "30" at bounding box center [697, 365] width 13 height 13
type input "**********"
click at [674, 366] on div "1" at bounding box center [678, 365] width 13 height 13
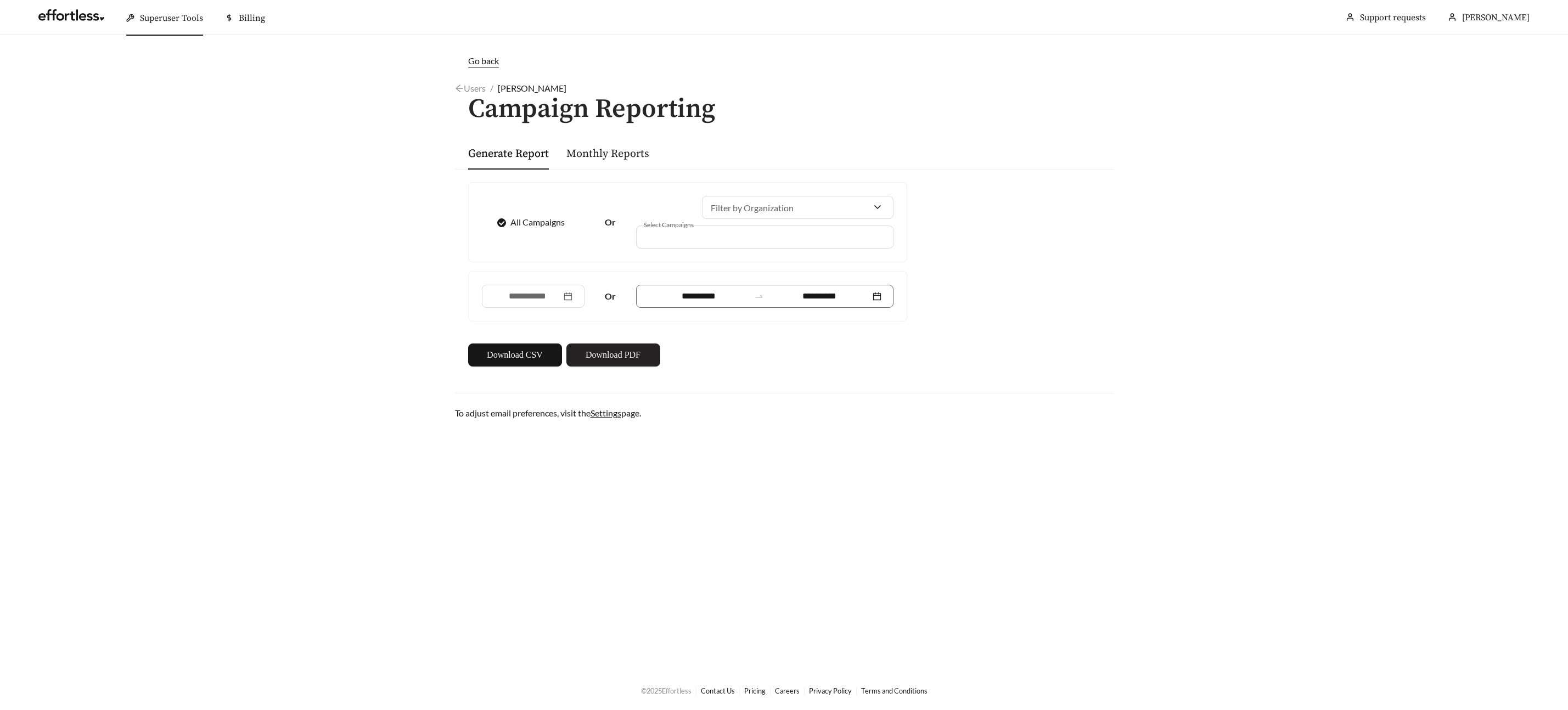
click at [627, 356] on span "Download PDF" at bounding box center [613, 355] width 55 height 13
click at [182, 15] on span "Superuser Tools" at bounding box center [171, 18] width 63 height 11
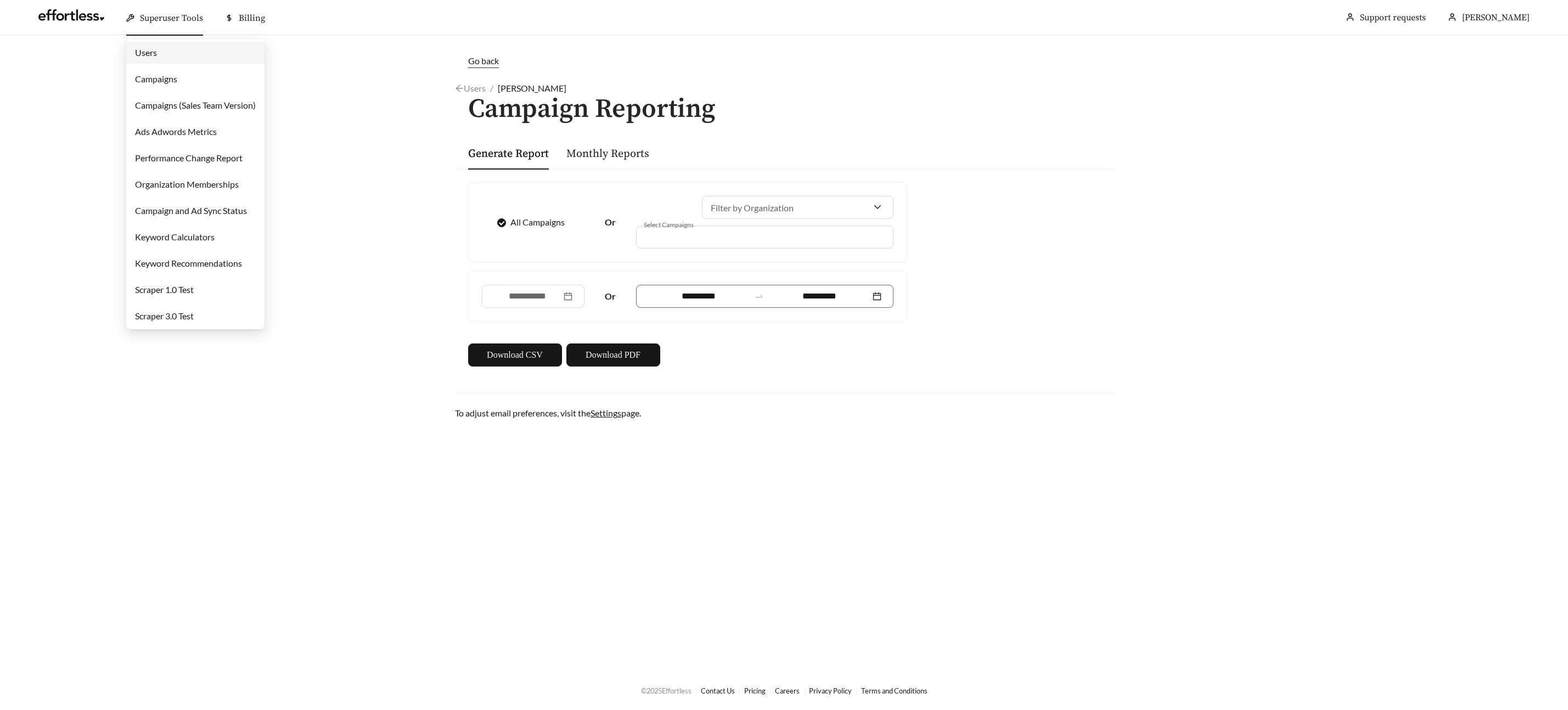
click at [164, 73] on link "Campaigns" at bounding box center [155, 78] width 42 height 10
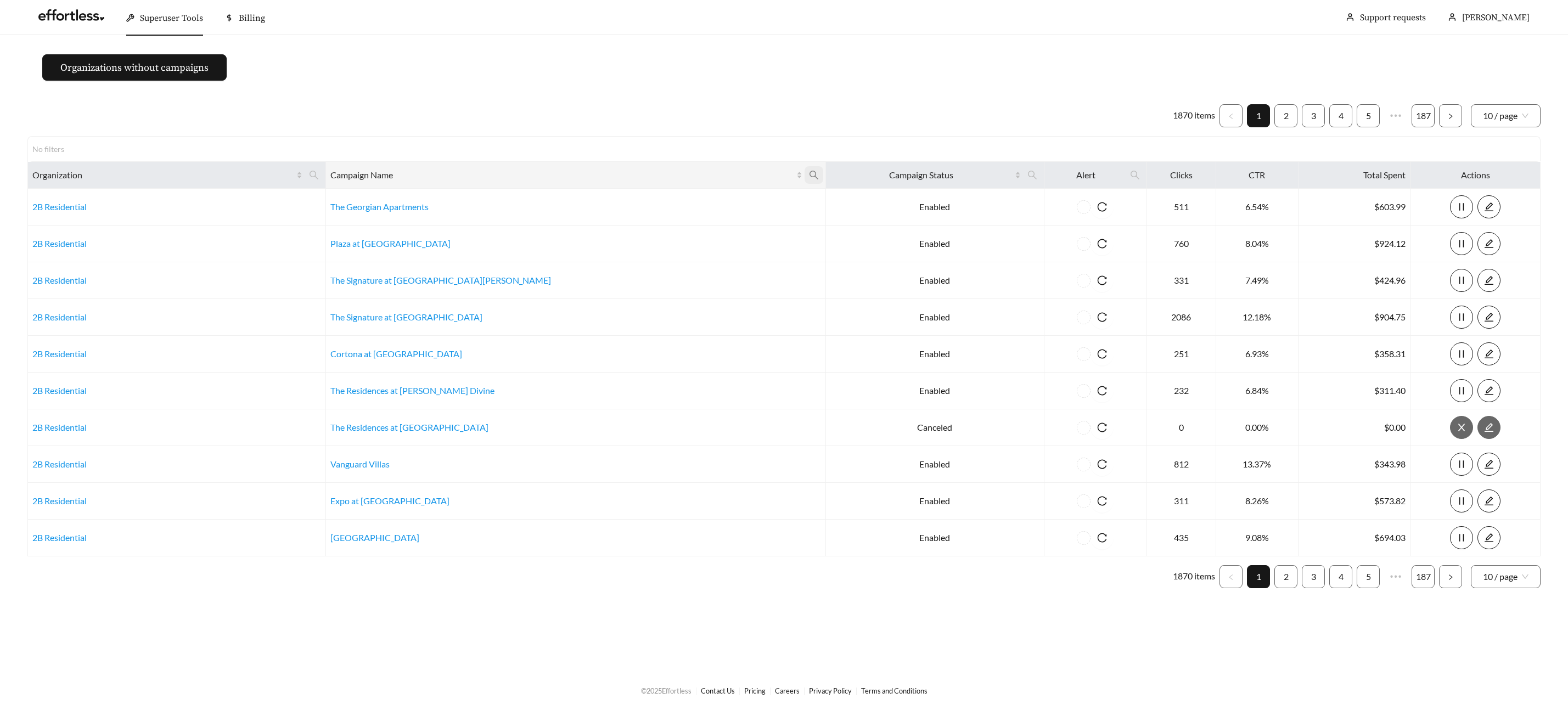
click at [809, 175] on icon "search" at bounding box center [814, 175] width 10 height 10
click at [634, 196] on input "text" at bounding box center [642, 202] width 112 height 23
type input "**********"
click at [682, 226] on span "Ok" at bounding box center [681, 229] width 9 height 11
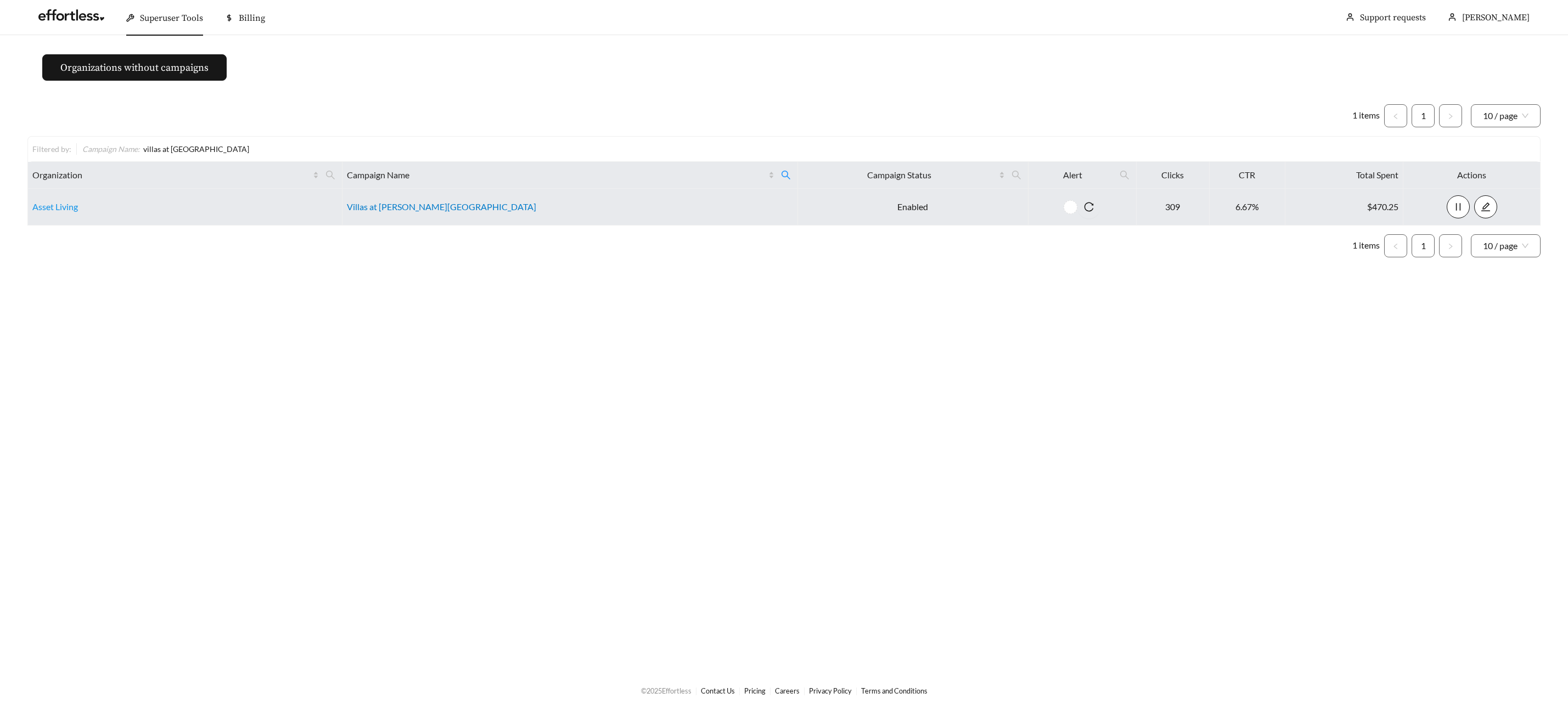
click at [481, 202] on link "Villas at Holly Apartments" at bounding box center [441, 207] width 189 height 10
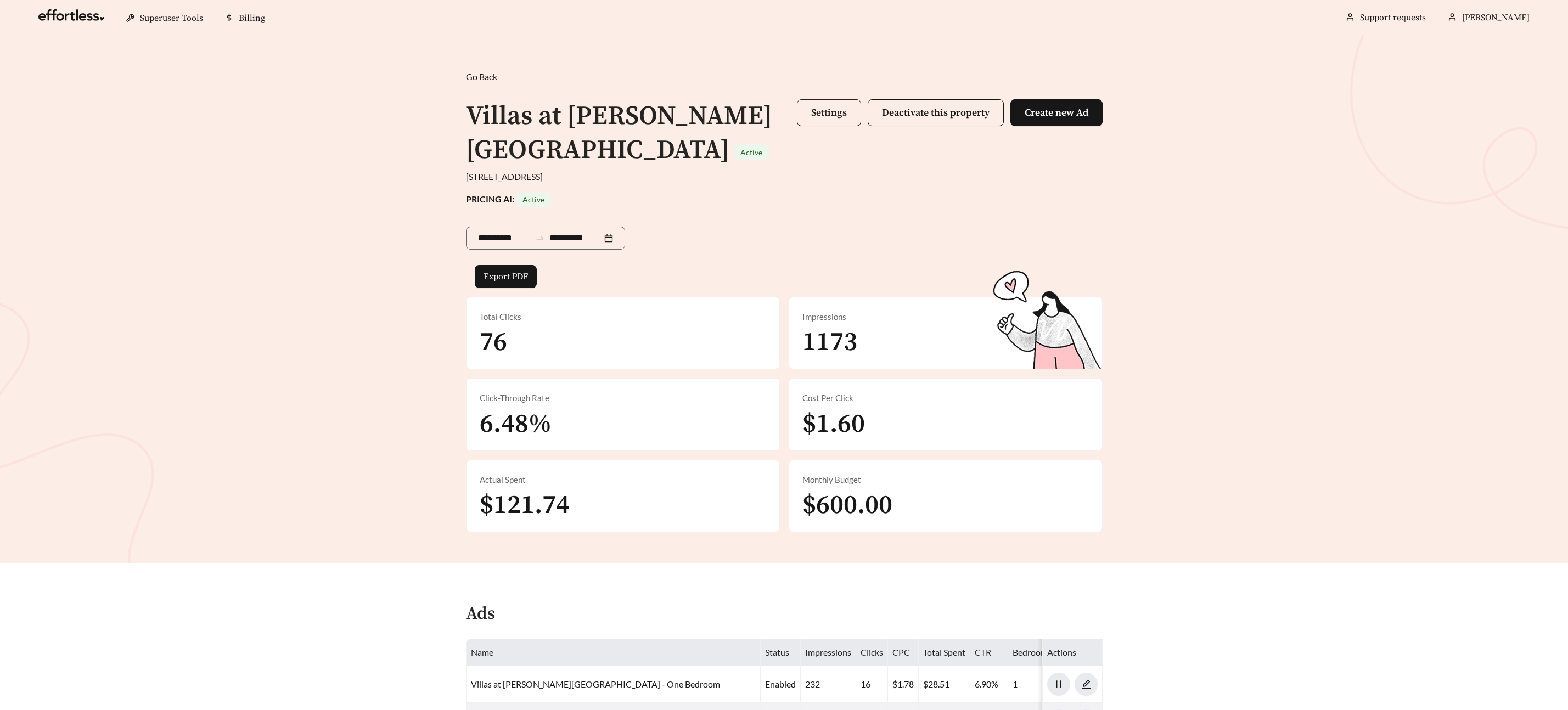
click at [798, 116] on button "Settings" at bounding box center [829, 113] width 64 height 27
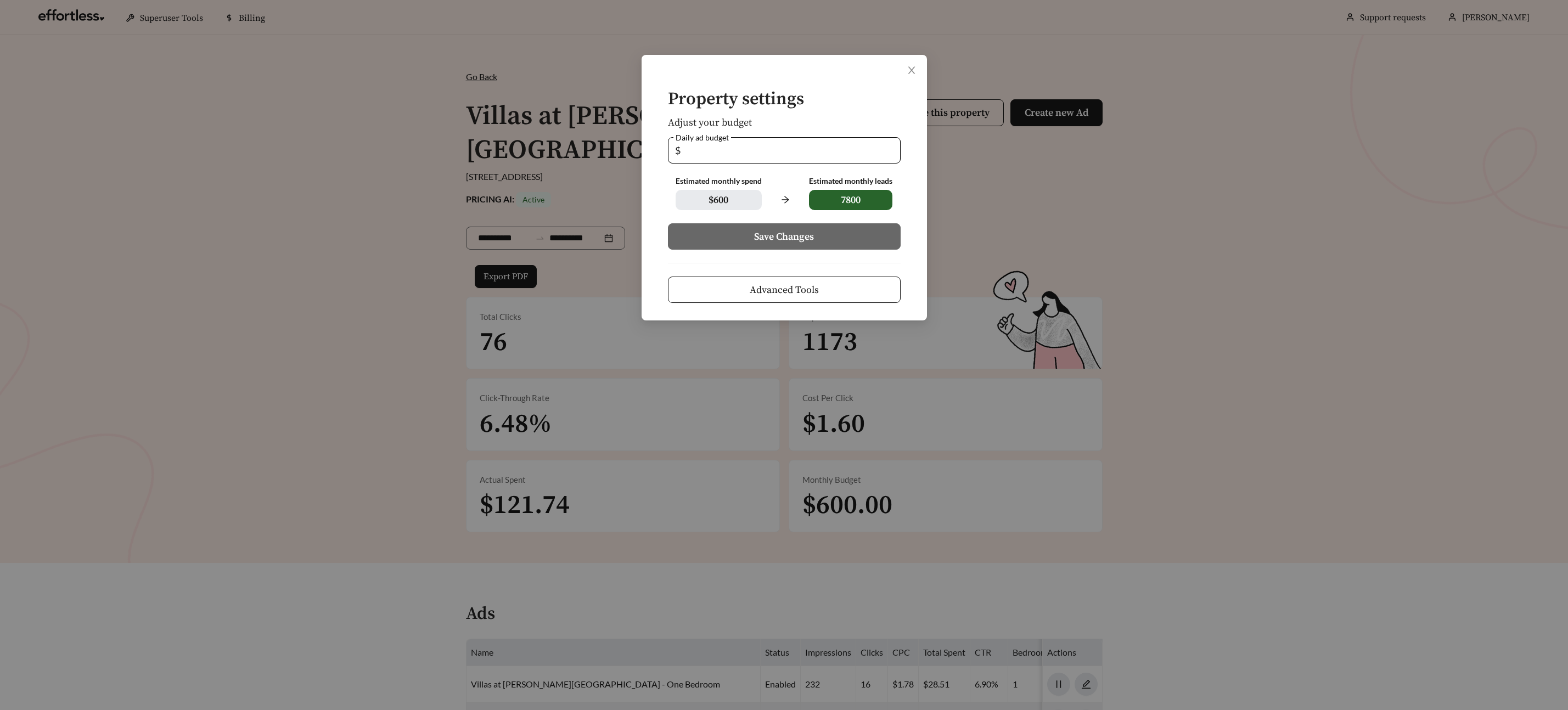
click at [758, 286] on span "Advanced Tools" at bounding box center [784, 289] width 69 height 15
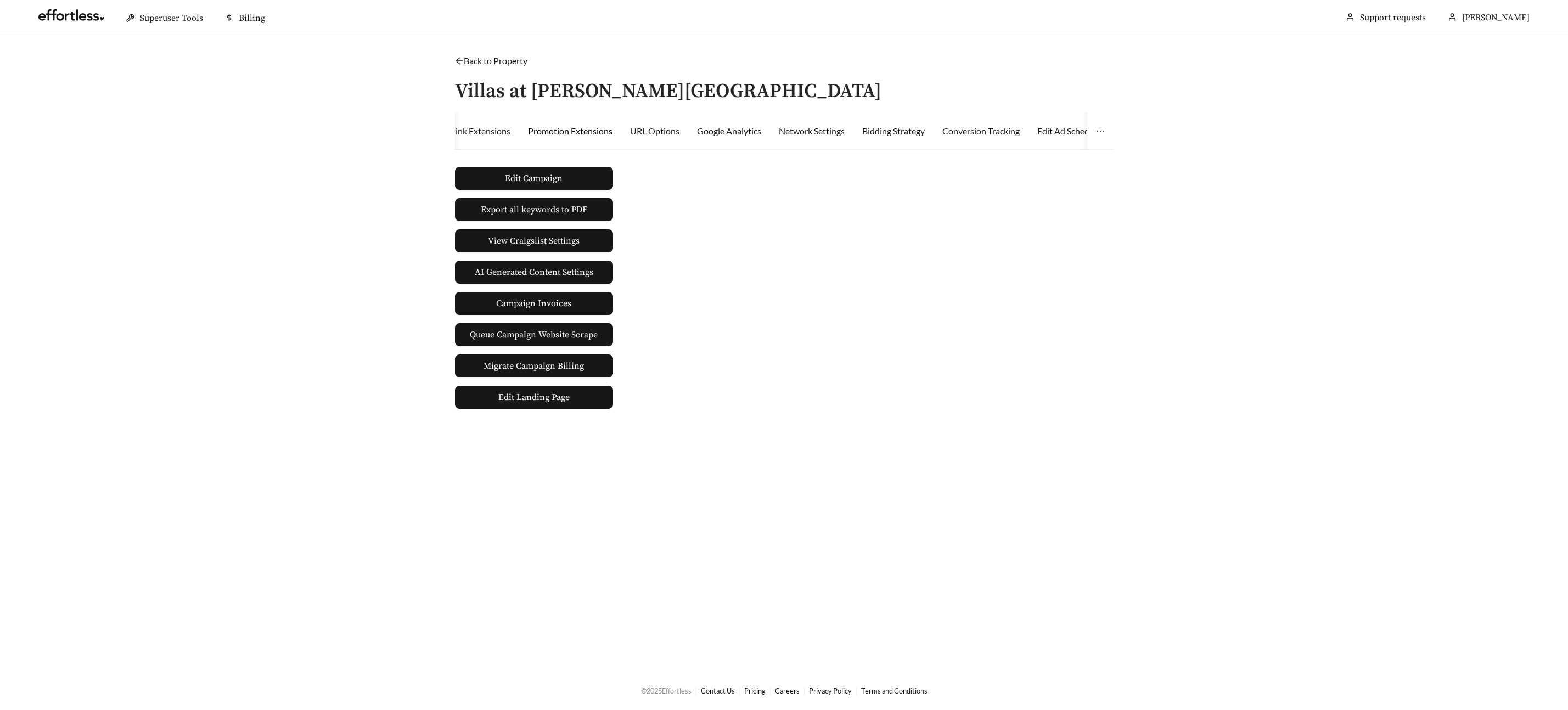
click at [574, 131] on div "Promotion Extensions" at bounding box center [570, 131] width 84 height 13
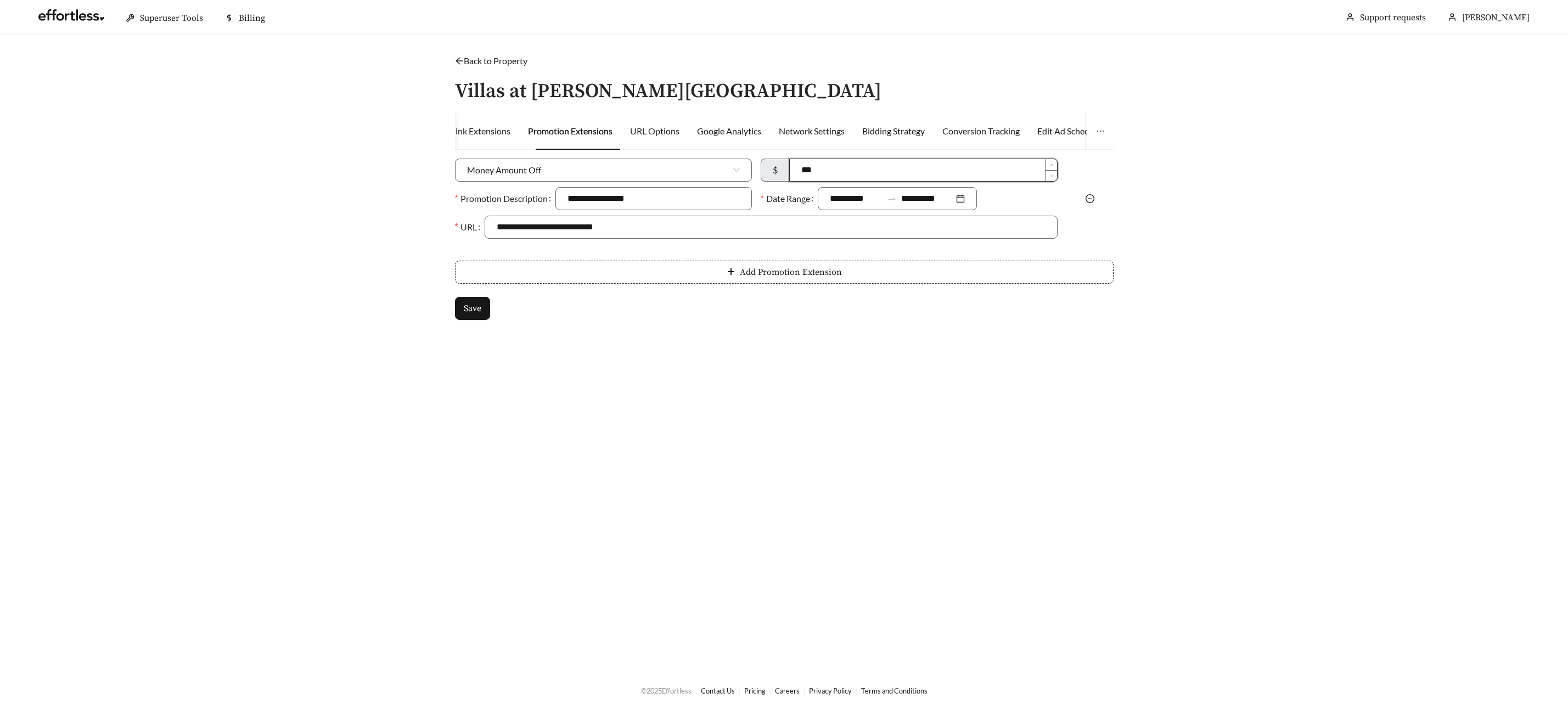
drag, startPoint x: 790, startPoint y: 172, endPoint x: 757, endPoint y: 171, distance: 33.0
click at [757, 171] on div "$ ***" at bounding box center [909, 173] width 306 height 28
type input "****"
click at [478, 311] on span "Save" at bounding box center [472, 308] width 17 height 13
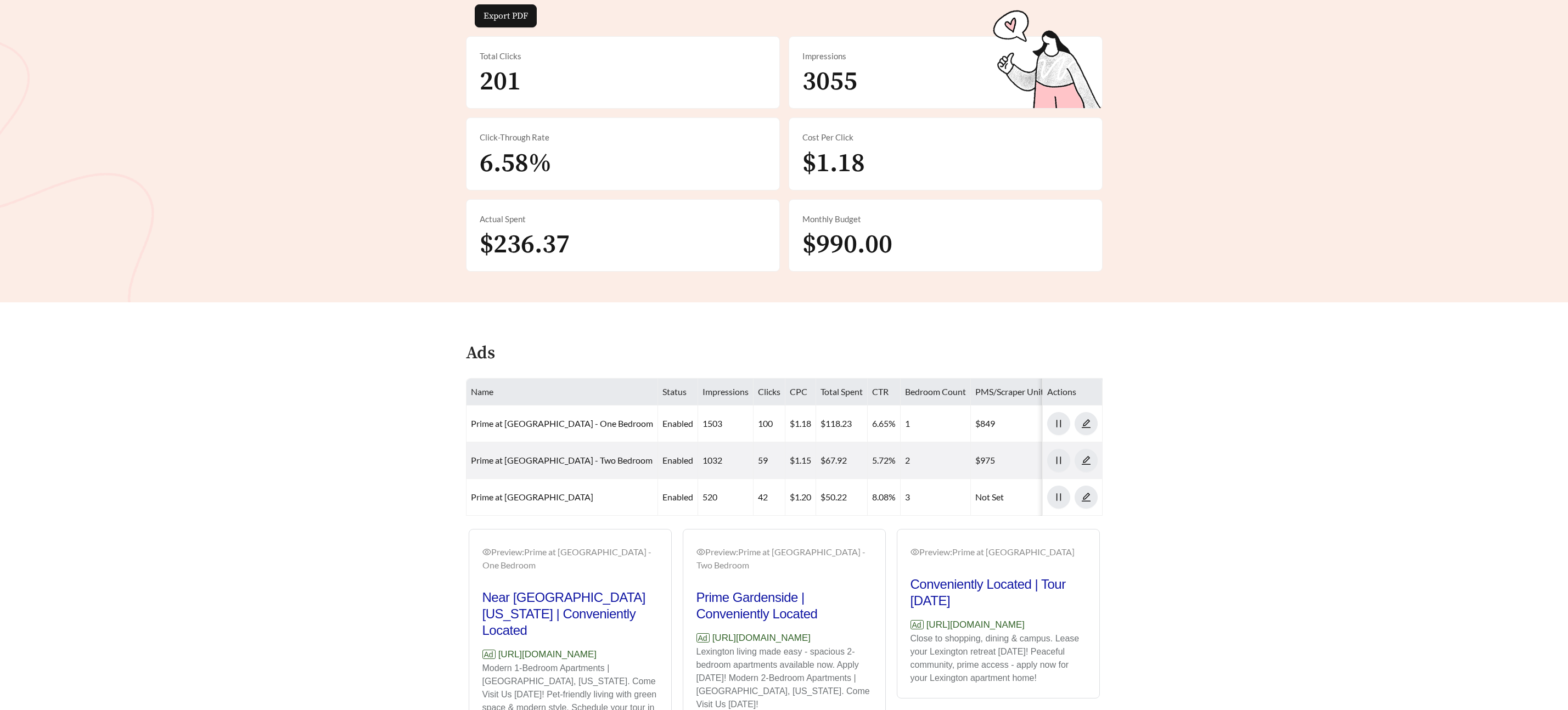
scroll to position [268, 0]
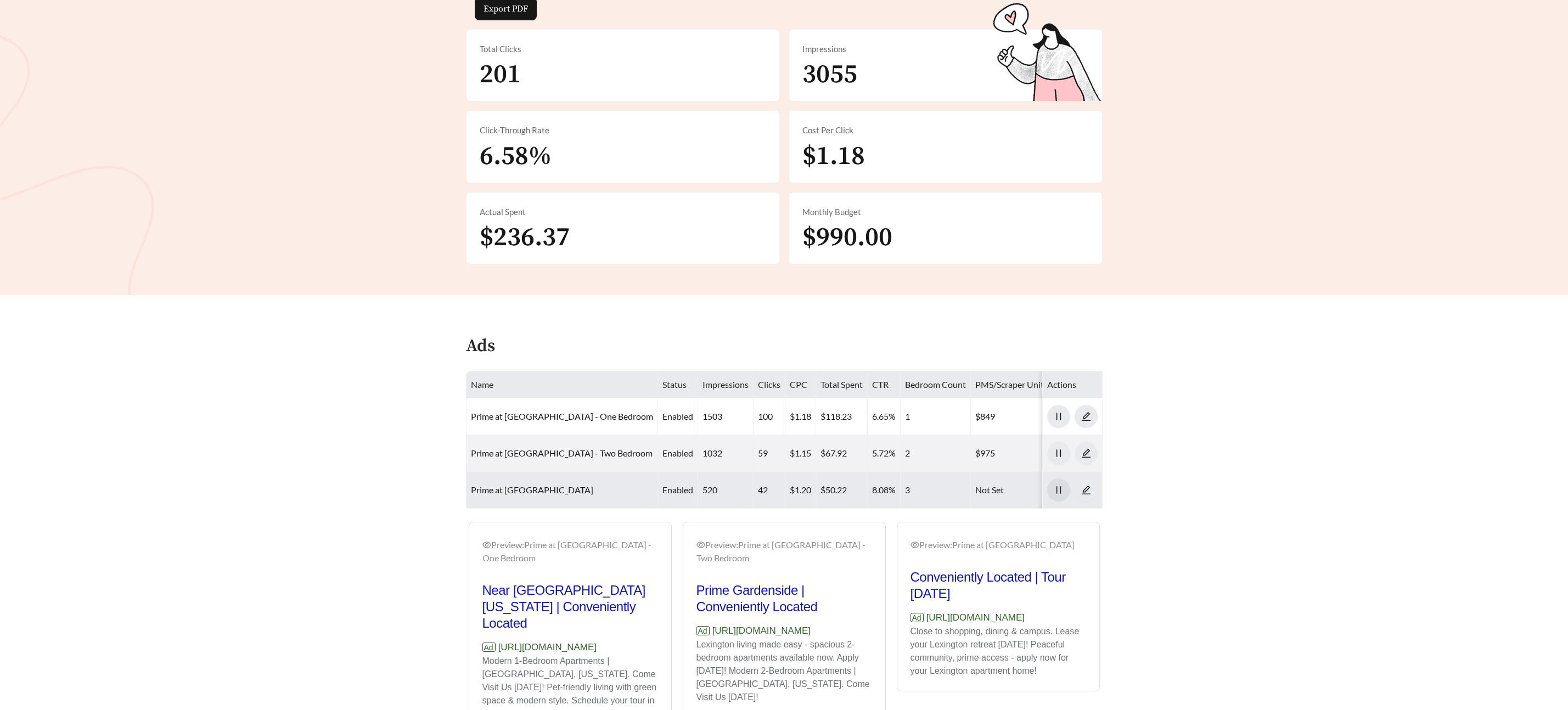
click at [1059, 485] on icon "pause" at bounding box center [1059, 490] width 10 height 10
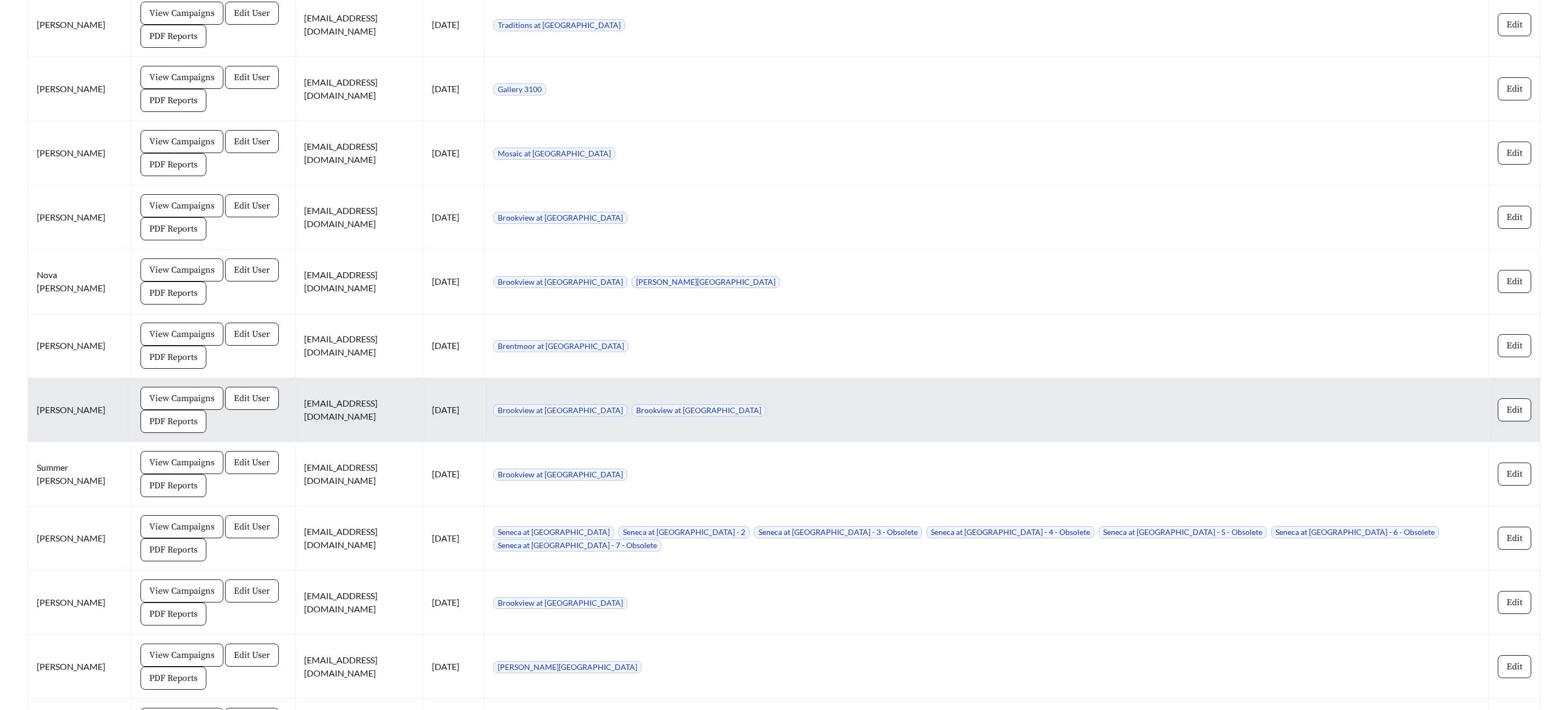
scroll to position [1966, 0]
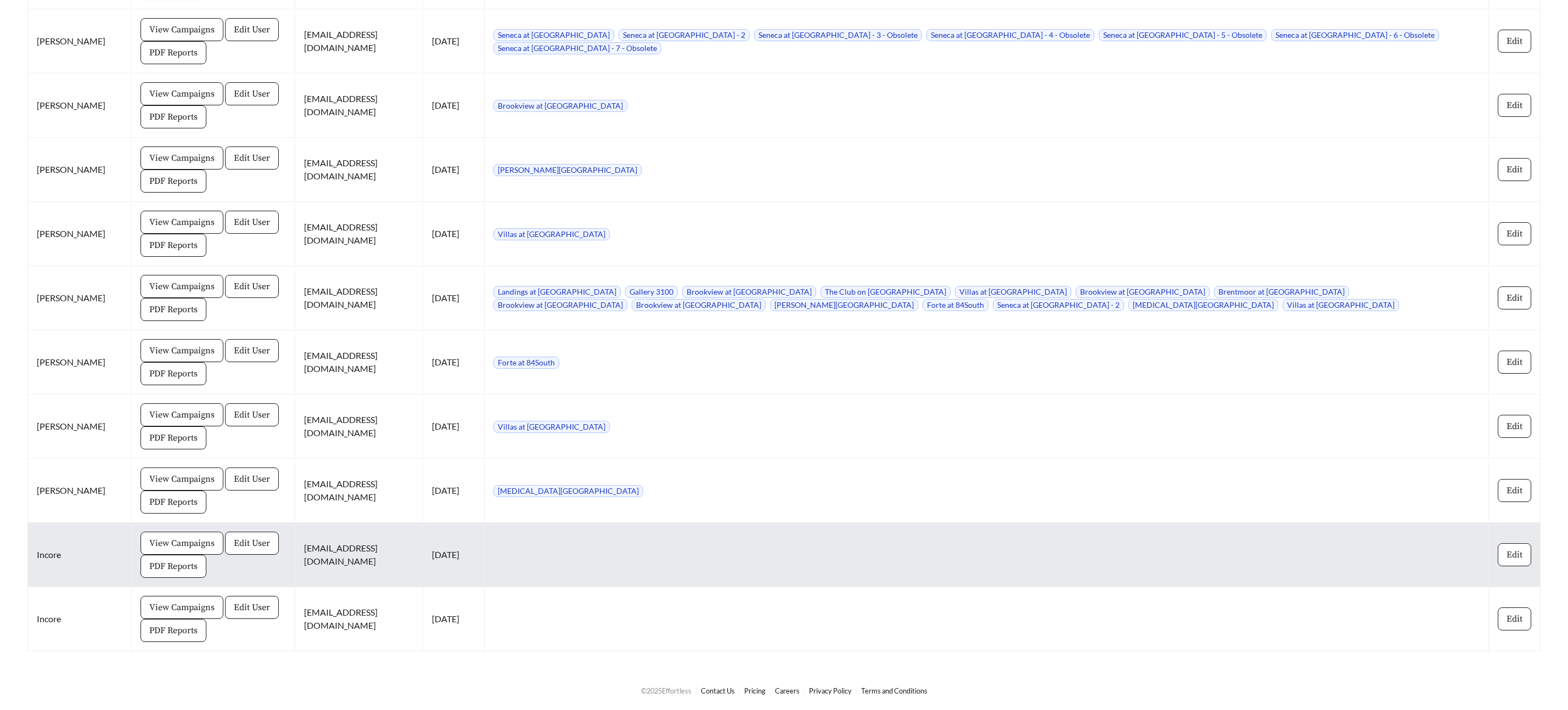
click at [1529, 555] on button "Edit" at bounding box center [1514, 555] width 33 height 23
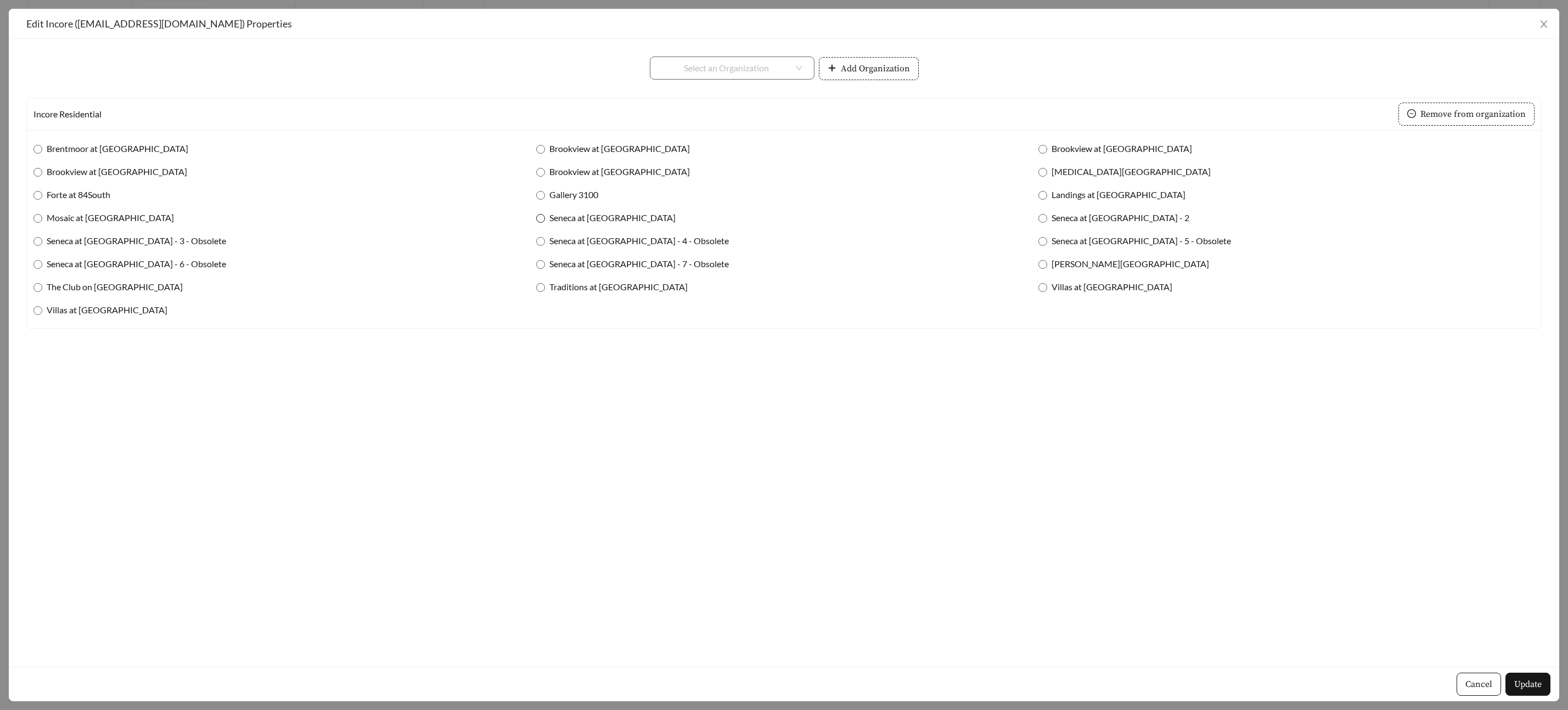
click at [545, 215] on span "Seneca at [GEOGRAPHIC_DATA]" at bounding box center [612, 218] width 135 height 13
drag, startPoint x: 1518, startPoint y: 687, endPoint x: 1518, endPoint y: 681, distance: 6.0
click at [1518, 687] on span "Update" at bounding box center [1528, 684] width 28 height 13
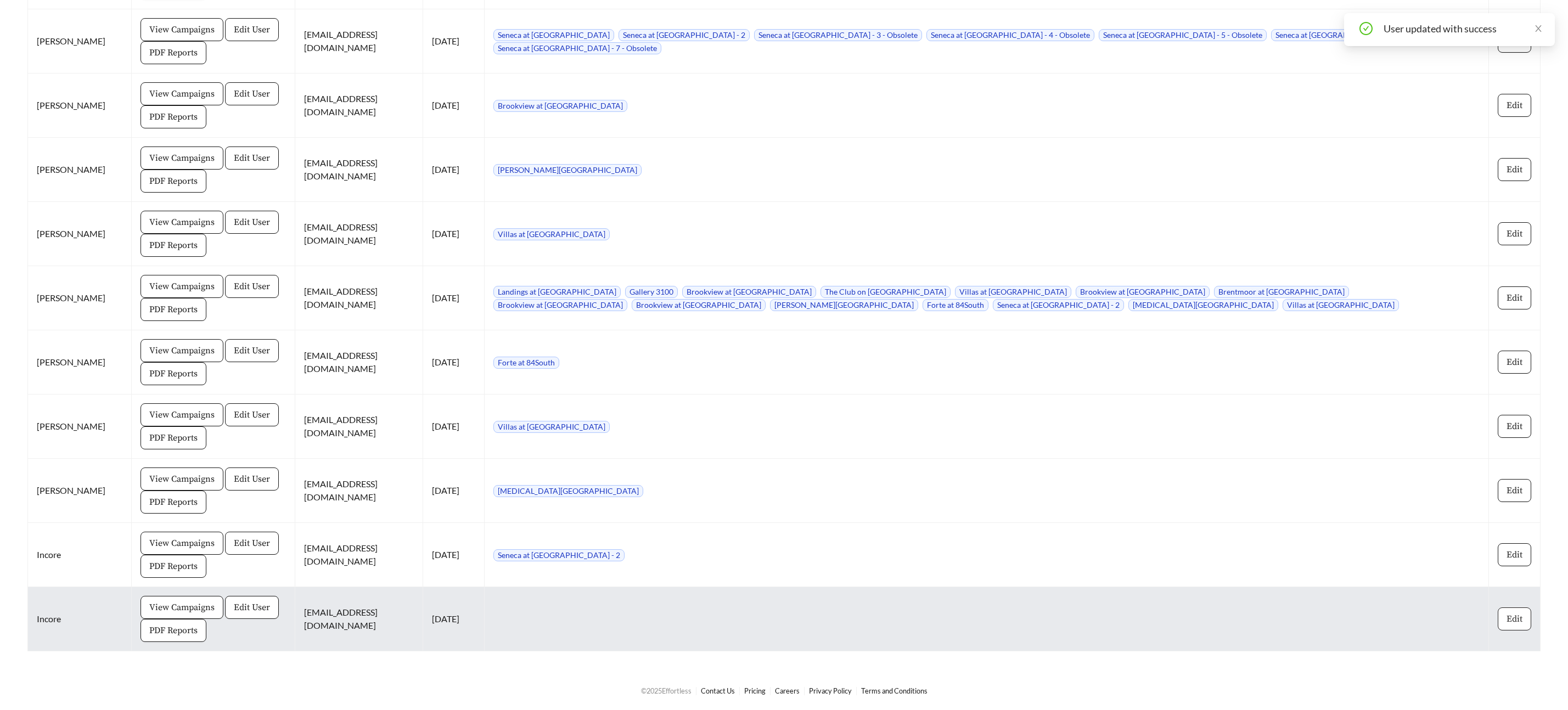
click at [1507, 620] on span "Edit" at bounding box center [1514, 619] width 16 height 13
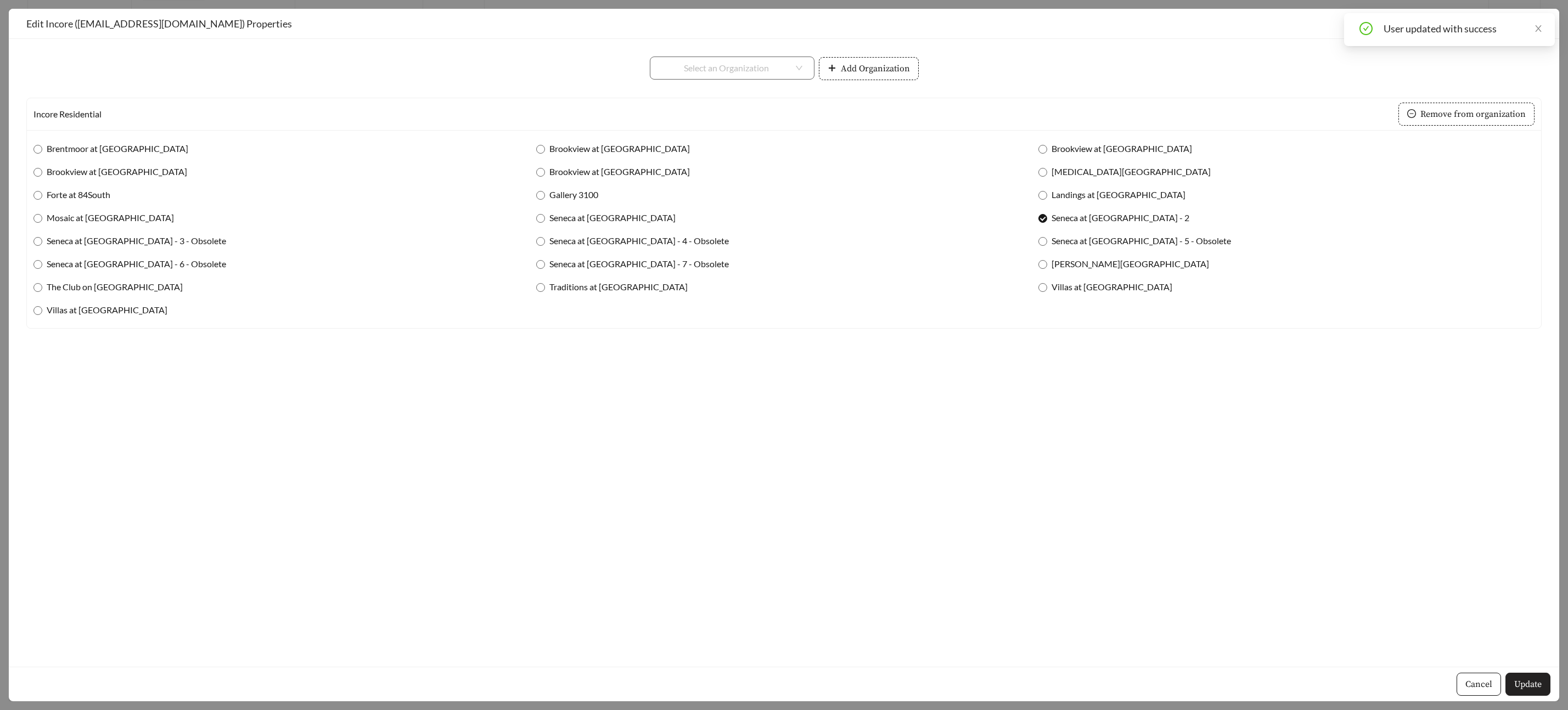
click at [1532, 680] on span "Update" at bounding box center [1528, 684] width 28 height 13
